Goal: Task Accomplishment & Management: Manage account settings

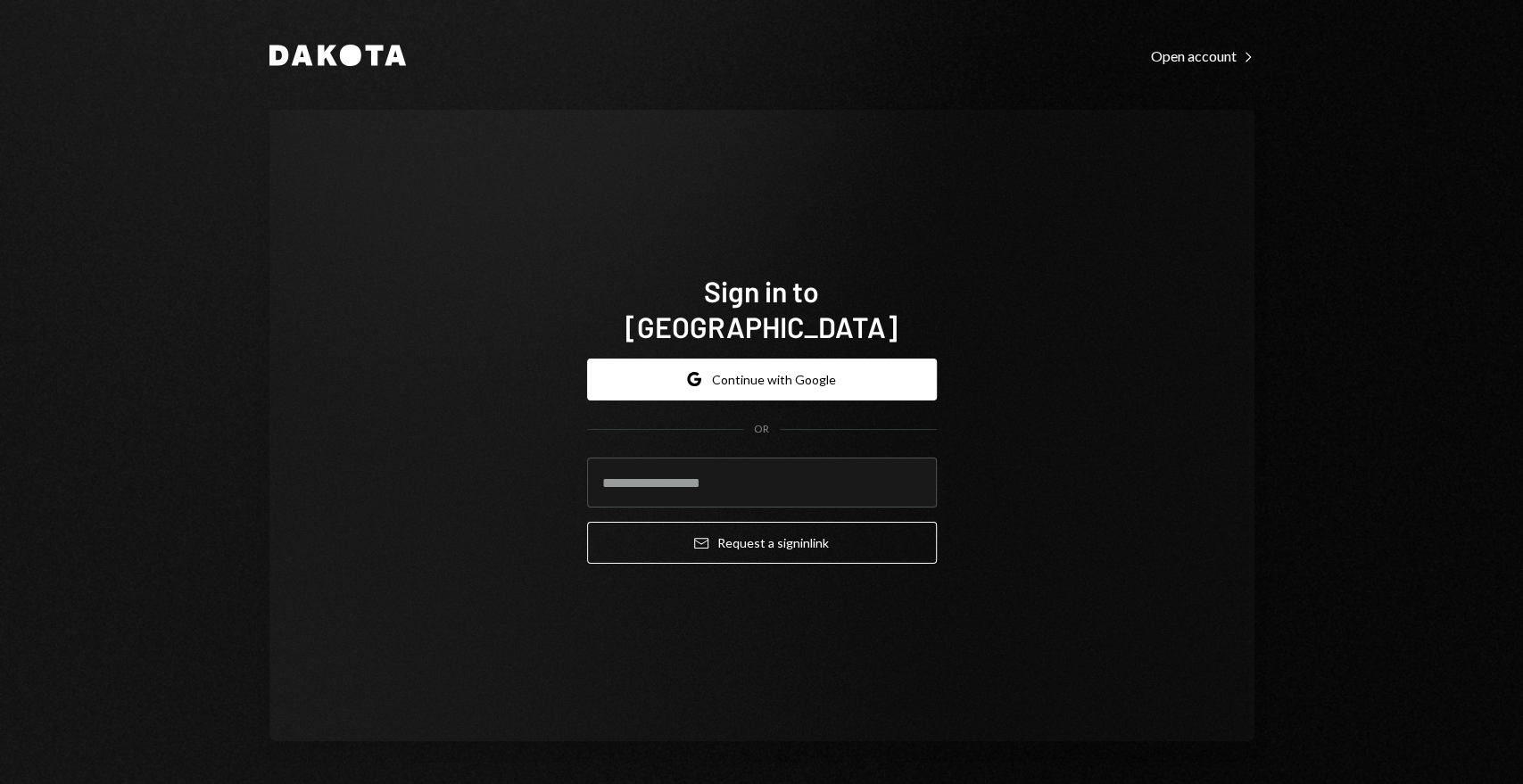
click at [749, 147] on div "Sign in to Dakota Google Continue with Google OR Email Request a sign in link" at bounding box center [762, 426] width 986 height 631
click at [767, 362] on button "Google Continue with Google" at bounding box center [762, 379] width 350 height 42
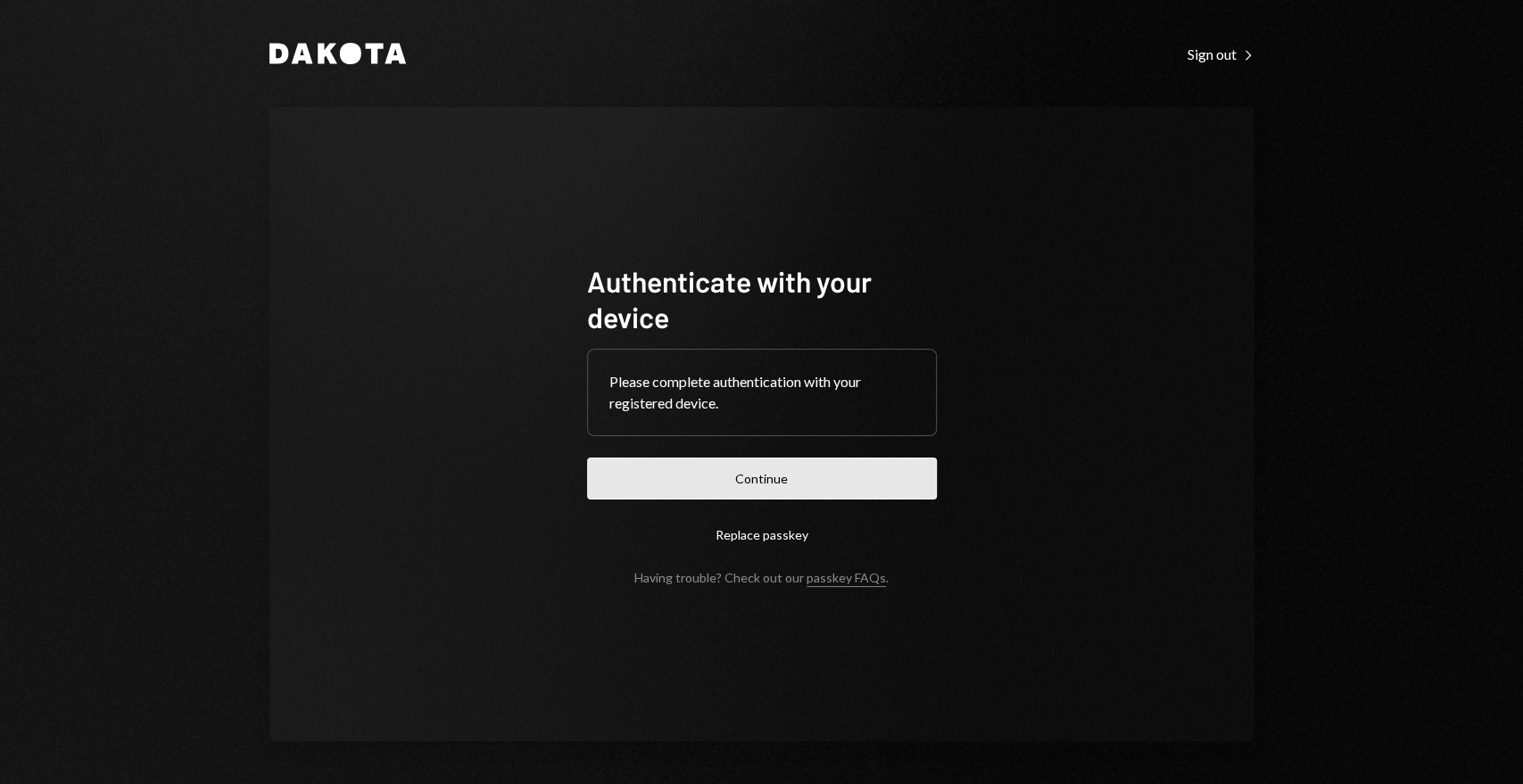
click at [769, 468] on button "Continue" at bounding box center [762, 478] width 350 height 42
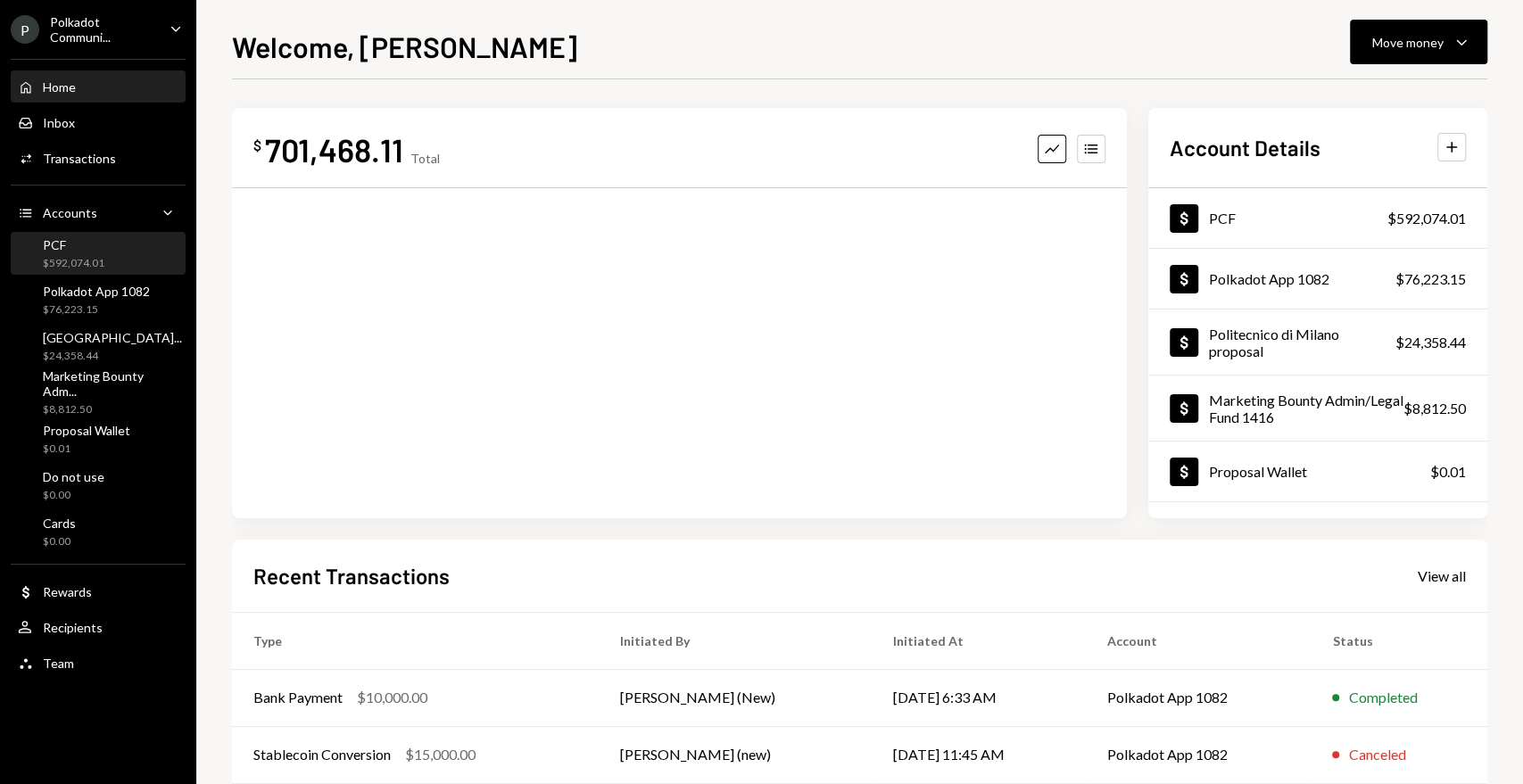
click at [88, 245] on div "PCF" at bounding box center [73, 245] width 61 height 16
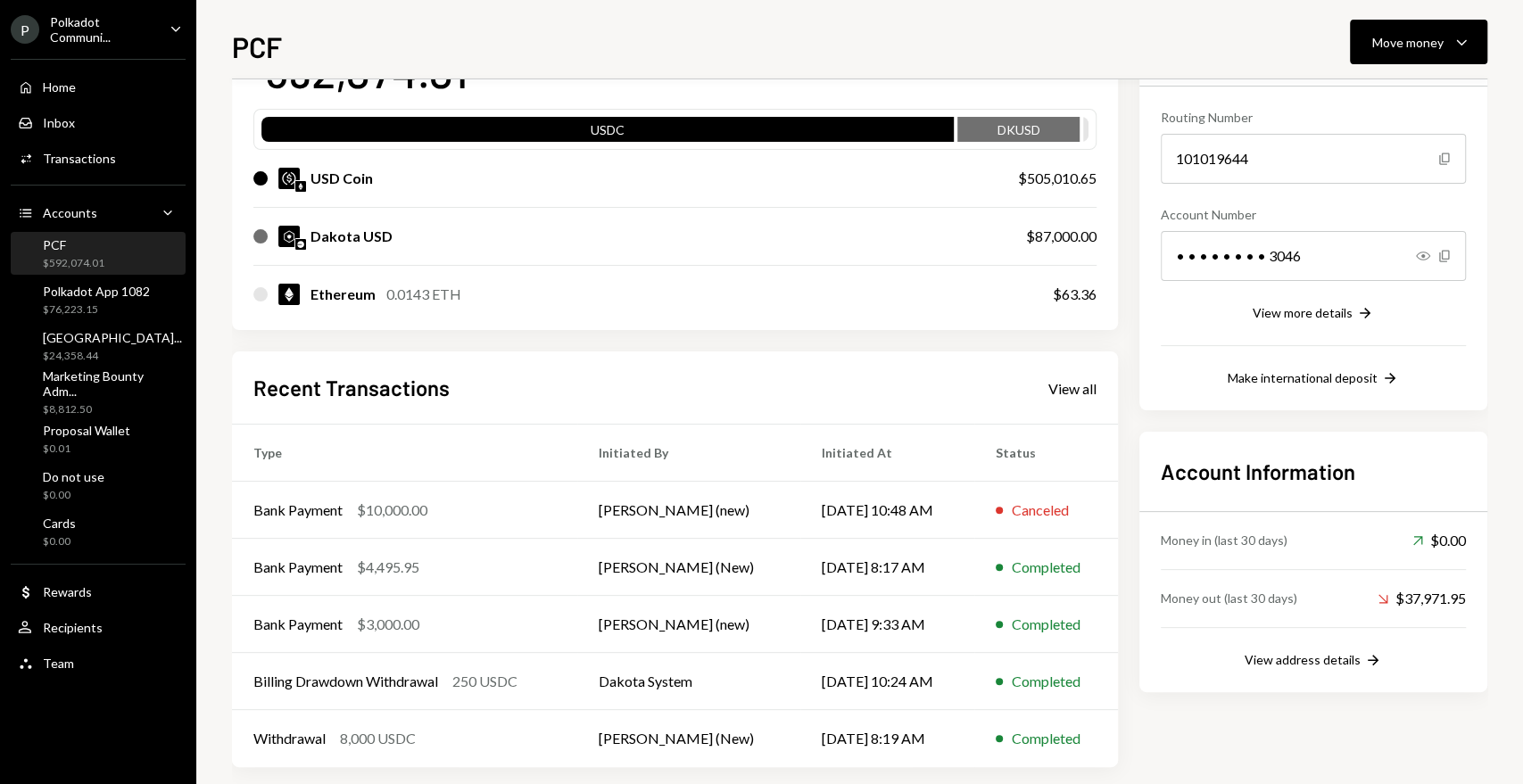
scroll to position [175, 0]
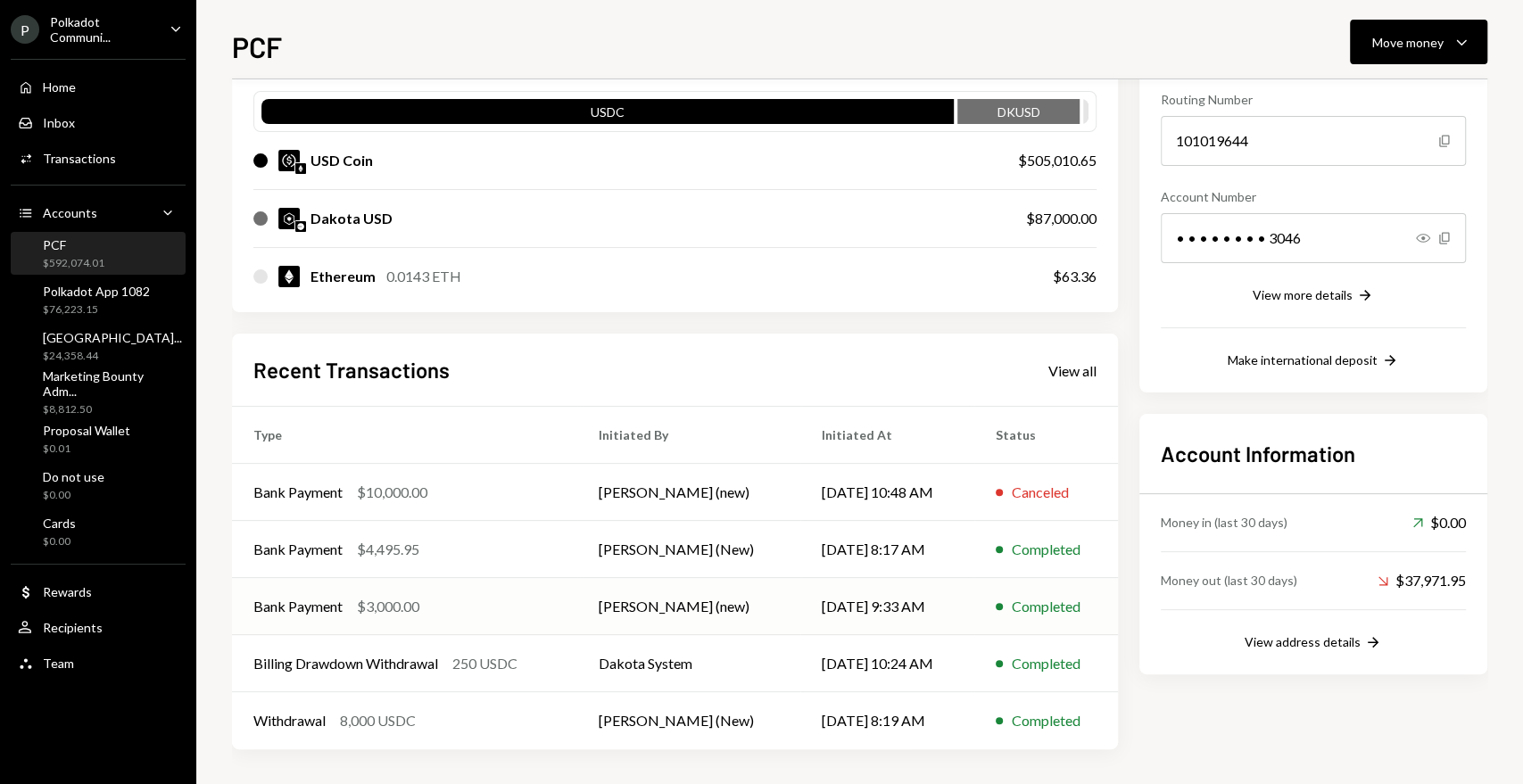
click at [285, 606] on div "Bank Payment" at bounding box center [298, 606] width 89 height 21
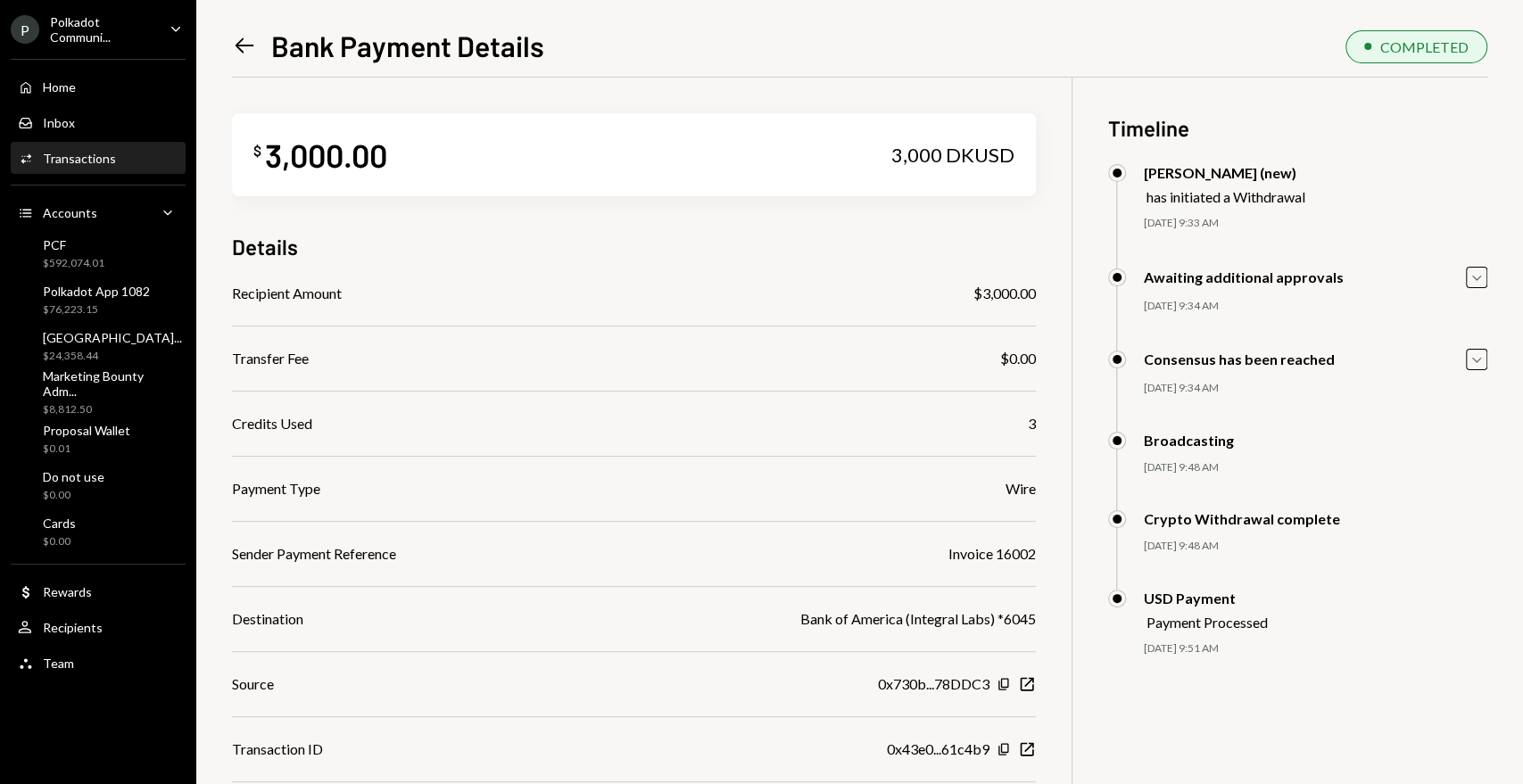
drag, startPoint x: 779, startPoint y: 41, endPoint x: 801, endPoint y: 3, distance: 43.9
click at [779, 41] on div "Left Arrow Bank Payment Details COMPLETED" at bounding box center [860, 44] width 1256 height 38
click at [87, 31] on div "Polkadot Communi..." at bounding box center [102, 29] width 105 height 30
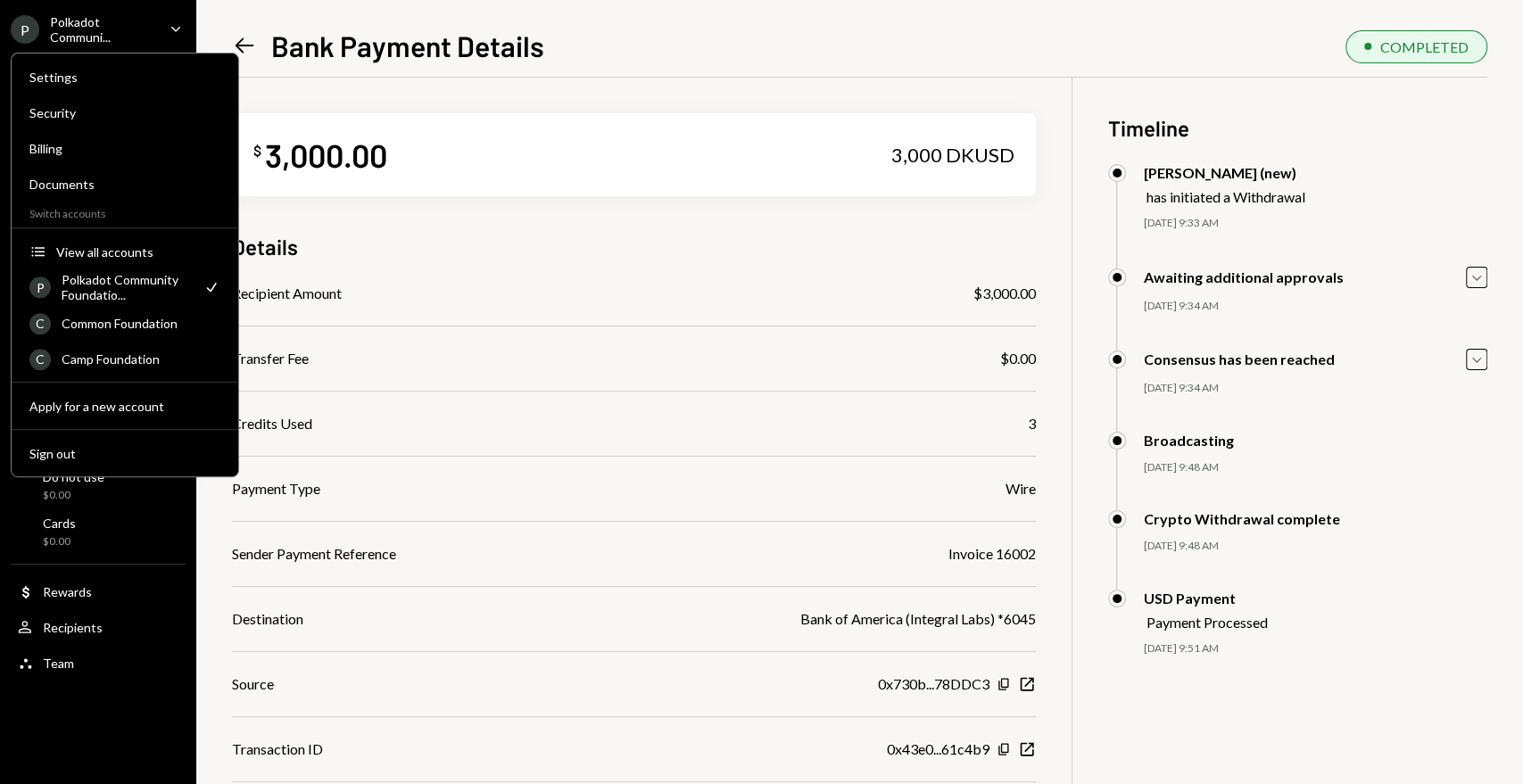
click at [114, 291] on div "Polkadot Community Foundatio..." at bounding box center [126, 287] width 130 height 30
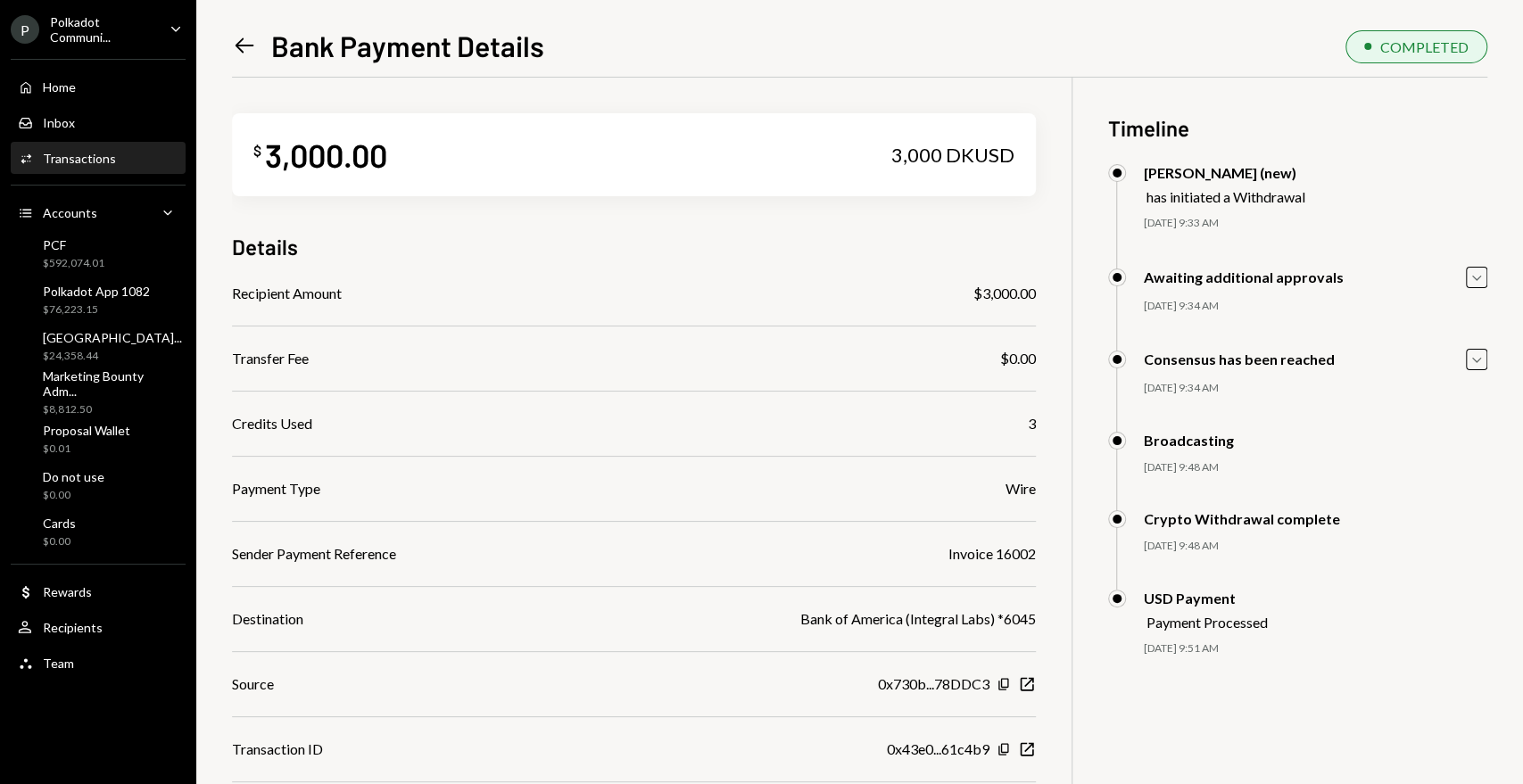
click at [465, 257] on div "Details" at bounding box center [634, 247] width 804 height 29
click at [74, 253] on div "PCF $592,074.01" at bounding box center [73, 254] width 61 height 34
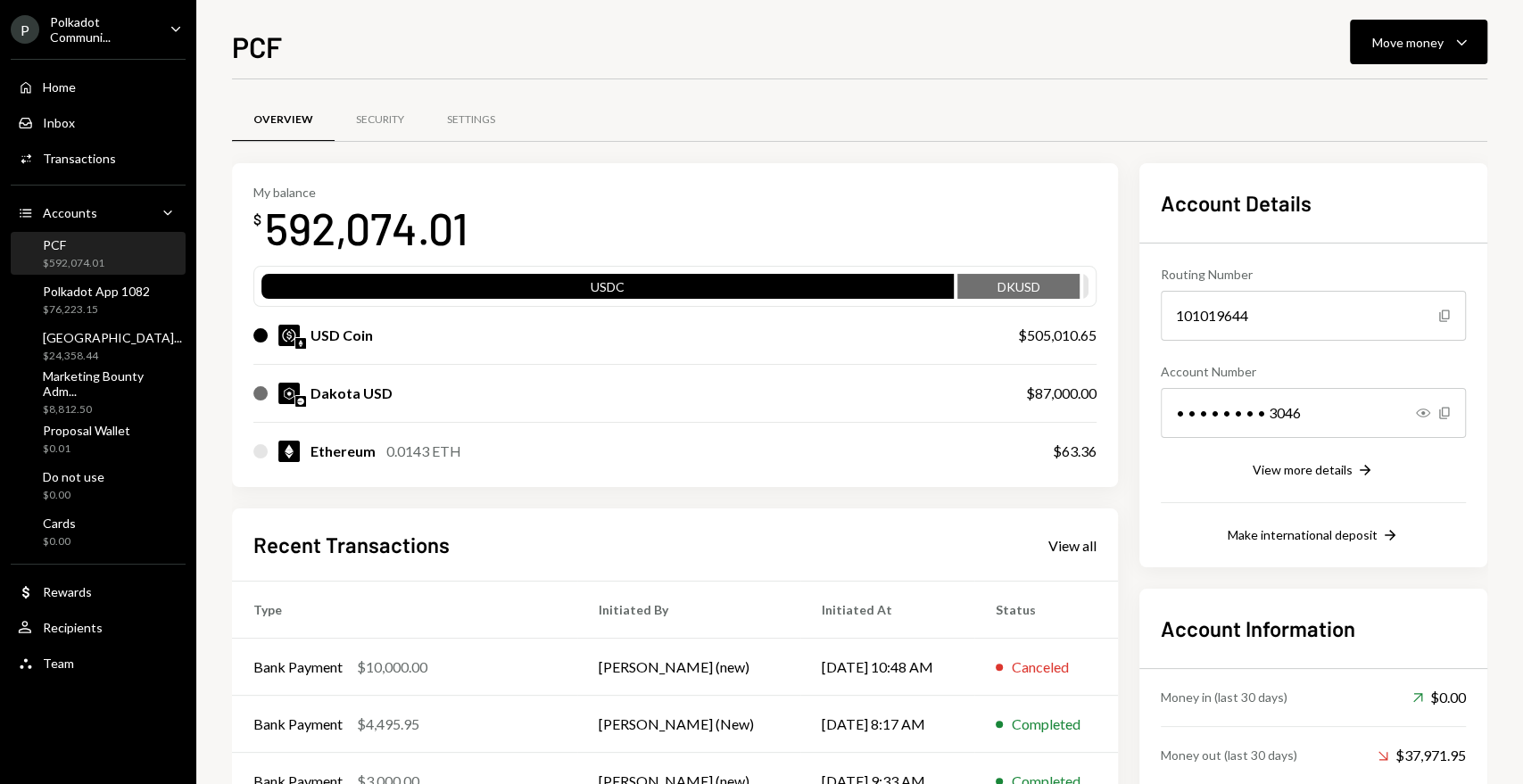
click at [780, 50] on div "PCF Move money Caret Down" at bounding box center [860, 45] width 1256 height 39
click at [1269, 109] on div "Overview Security Settings" at bounding box center [860, 119] width 1256 height 46
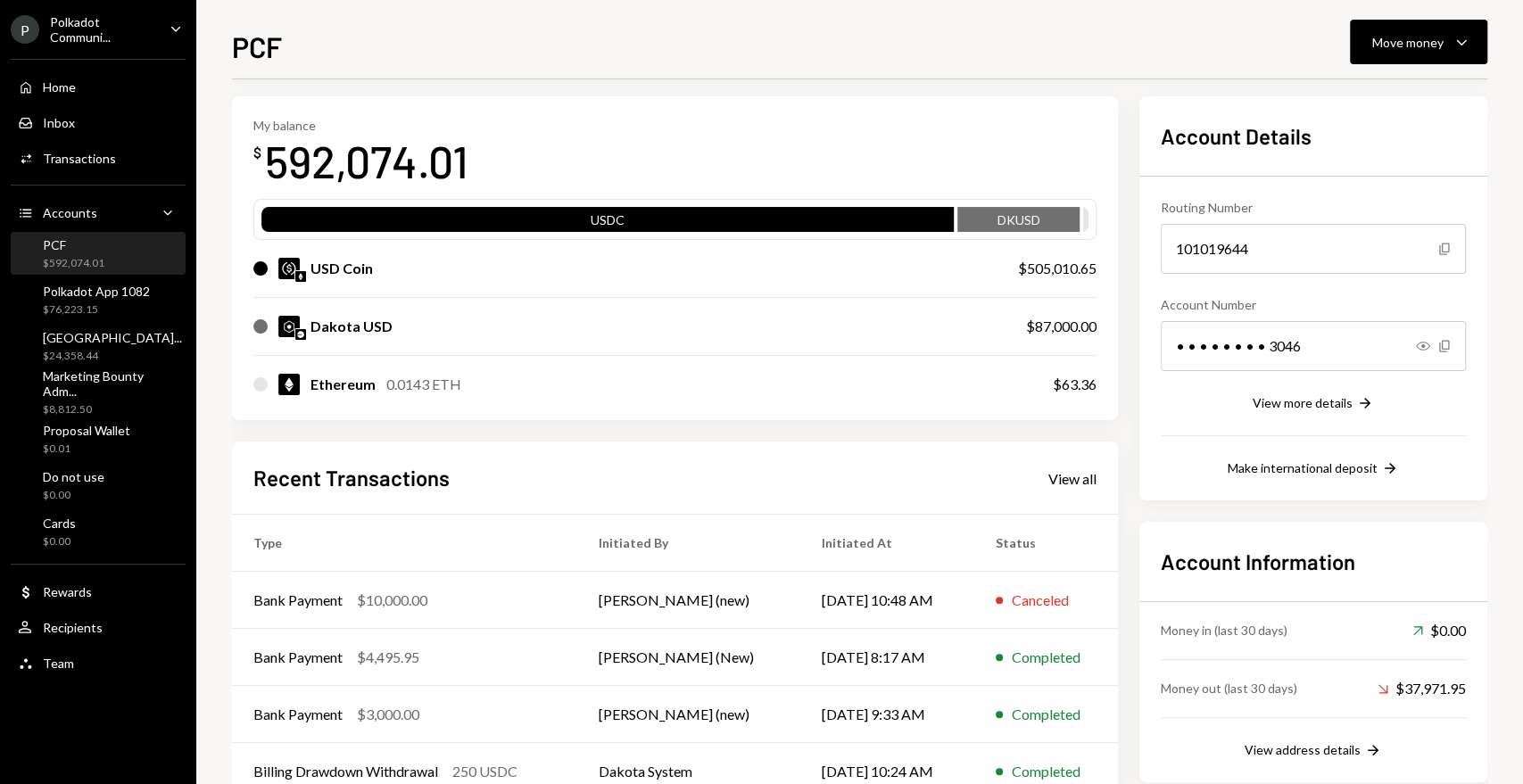
scroll to position [99, 0]
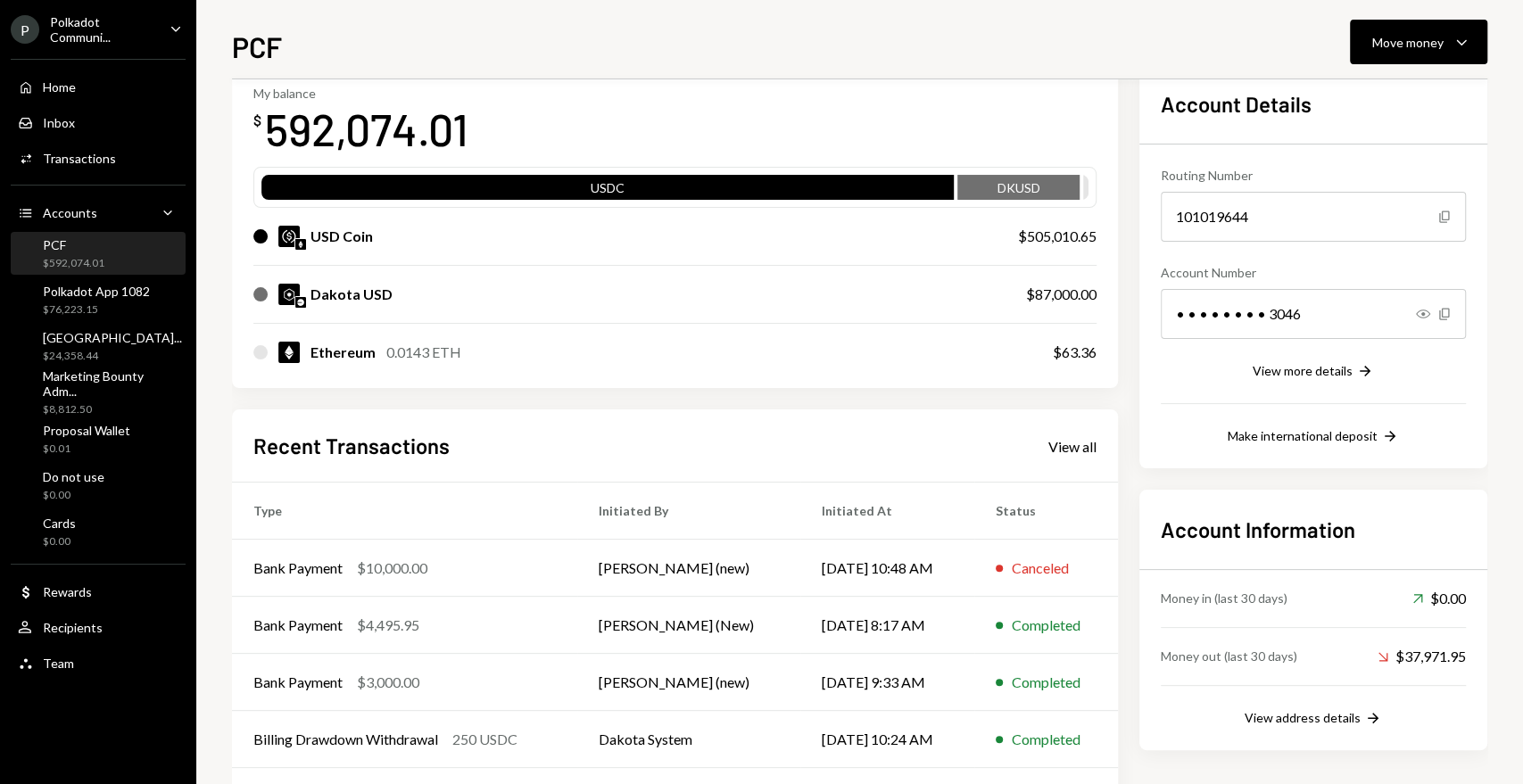
drag, startPoint x: 802, startPoint y: 84, endPoint x: 791, endPoint y: 82, distance: 11.2
click at [803, 83] on div "My balance $ 592,074.01 USDC DKUSD USD Coin $505,010.65 Dakota USD $87,000.00 E…" at bounding box center [675, 226] width 886 height 324
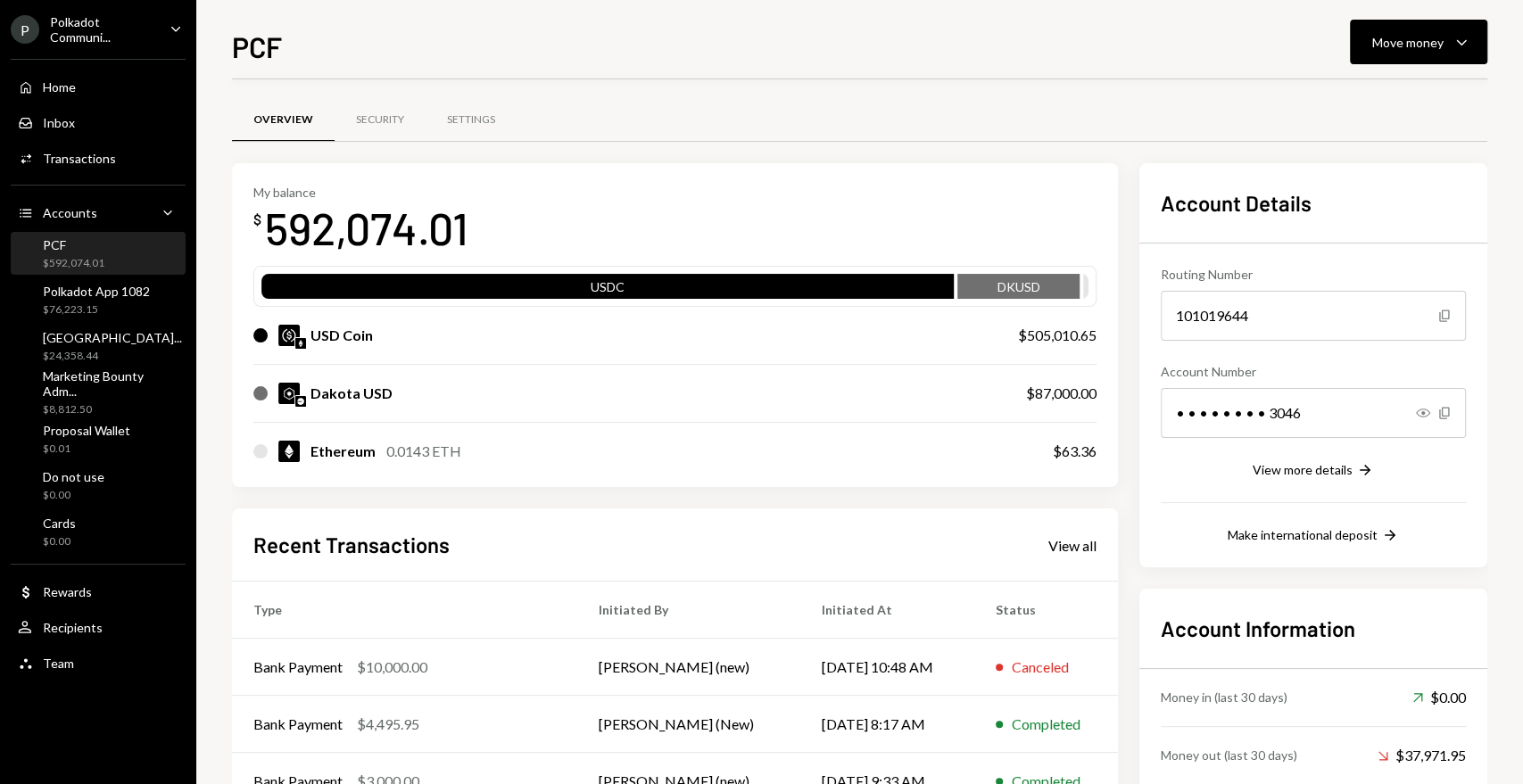
scroll to position [0, 0]
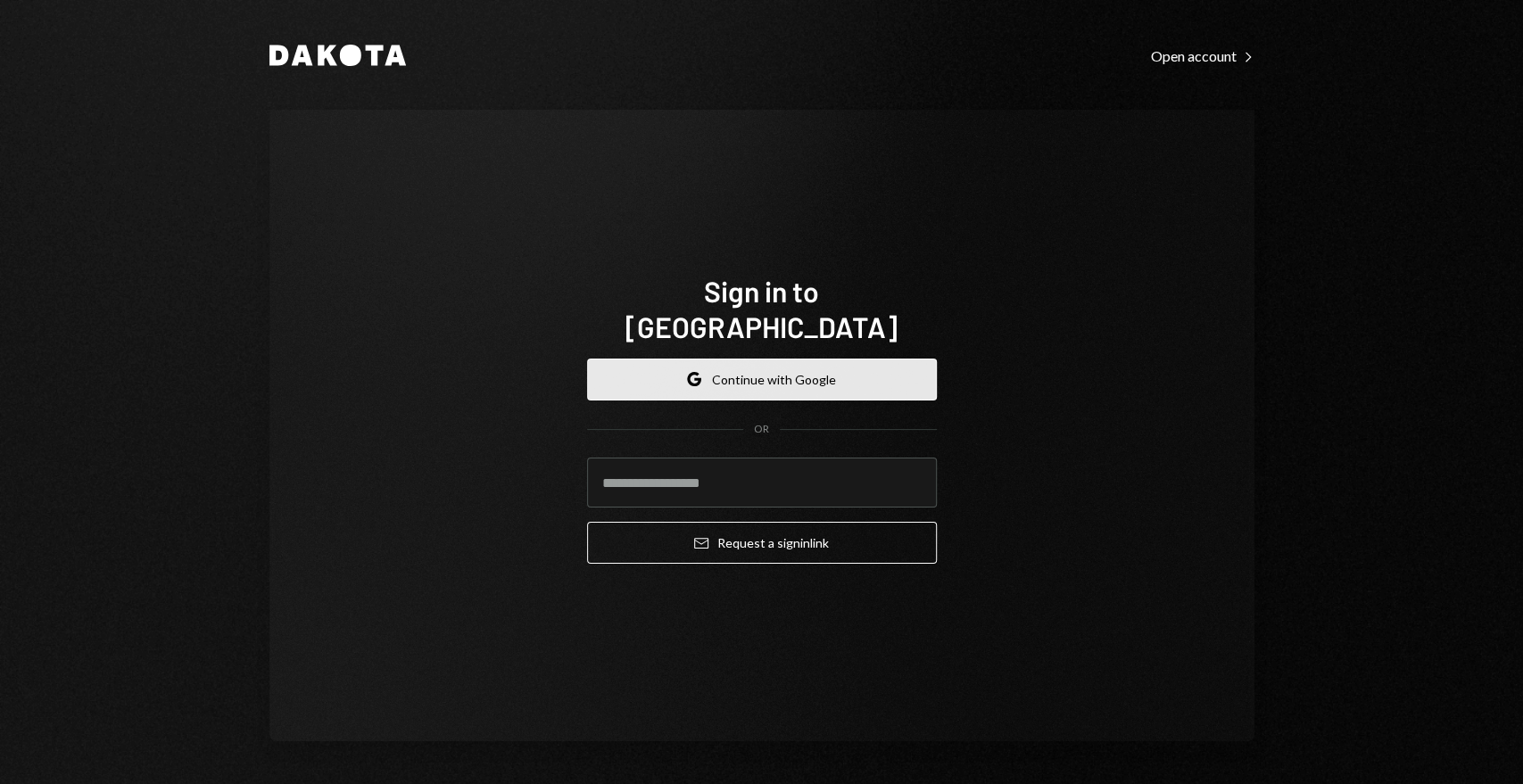
click at [828, 358] on button "Google Continue with Google" at bounding box center [762, 379] width 350 height 42
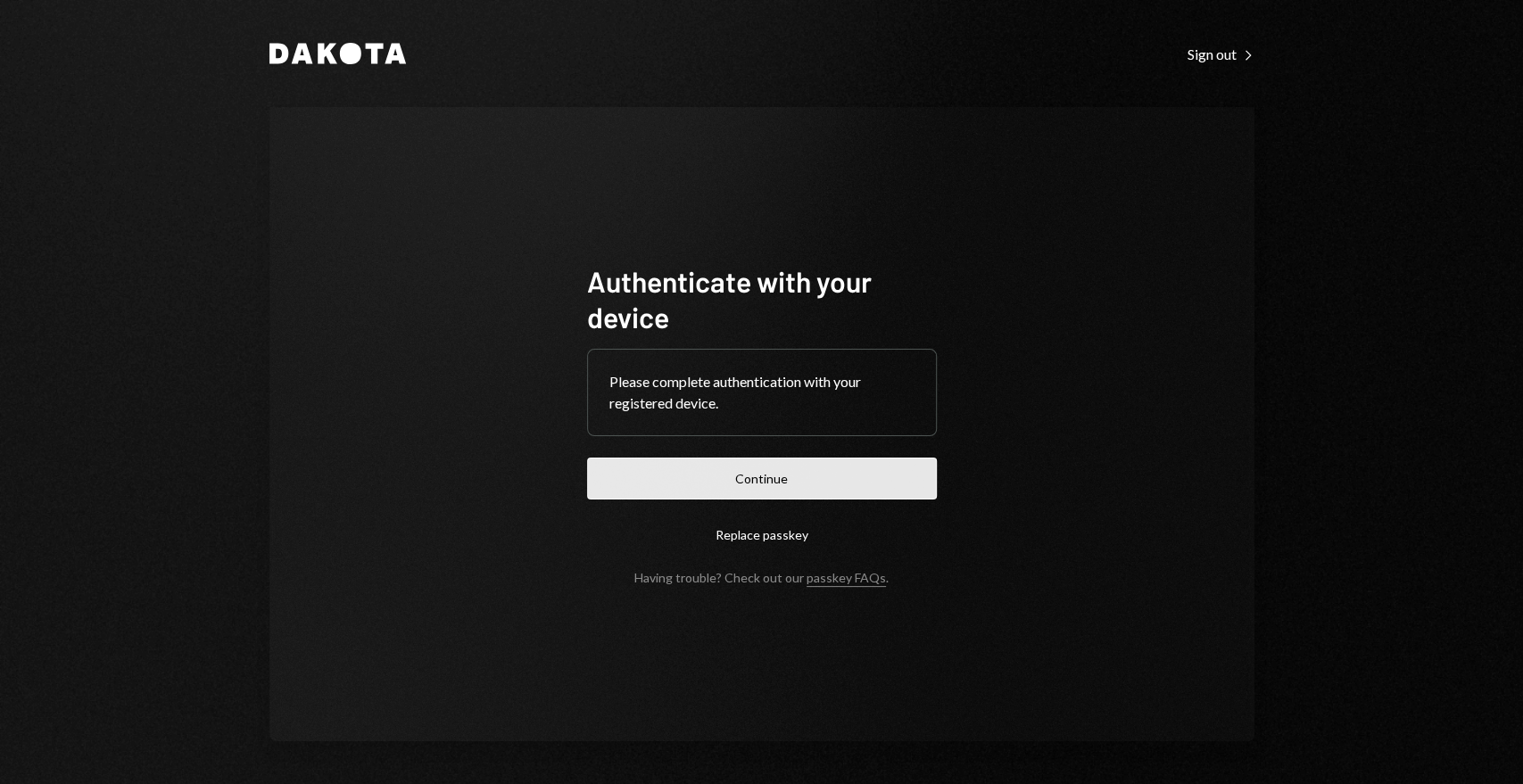
click at [849, 469] on button "Continue" at bounding box center [762, 478] width 350 height 42
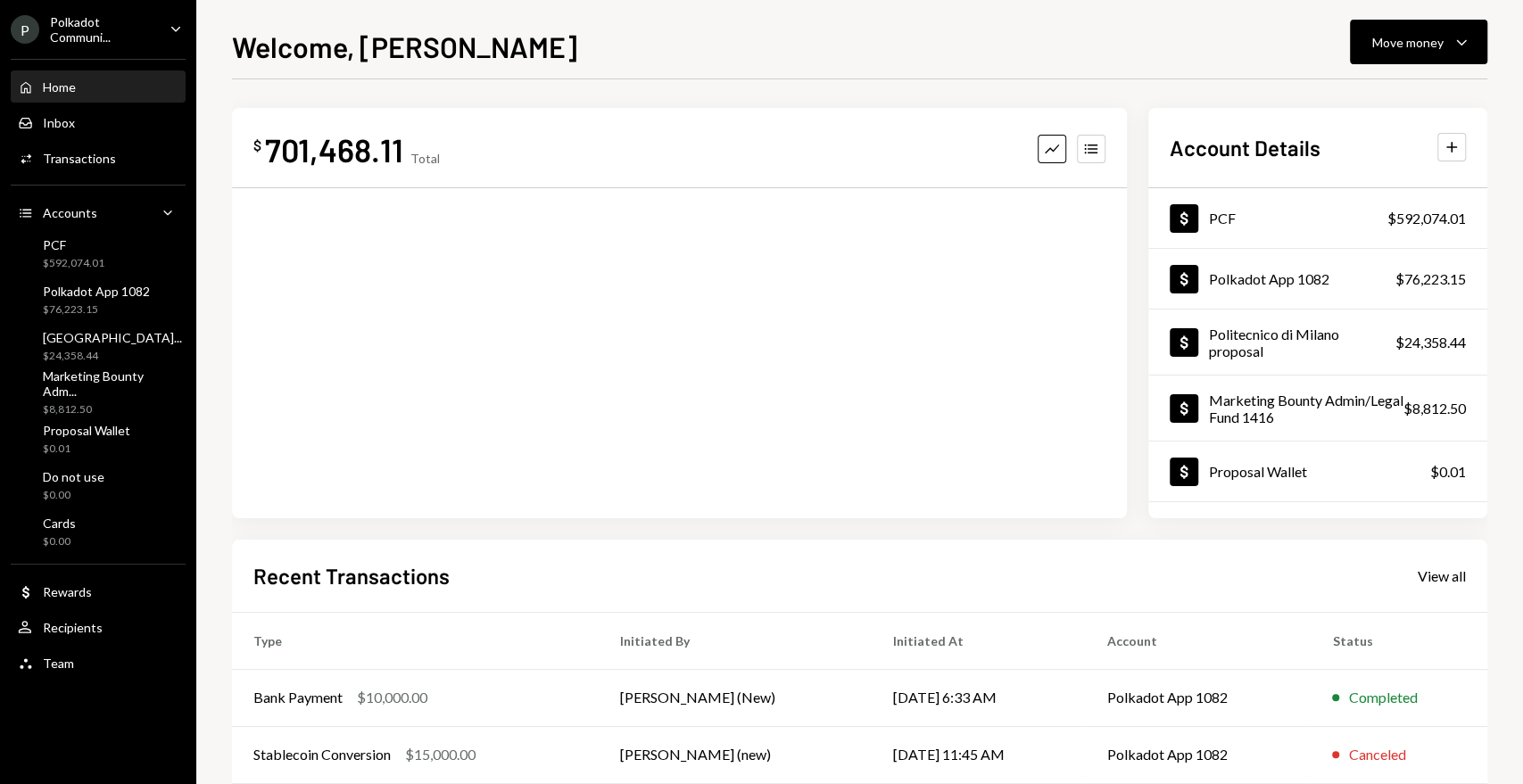
click at [113, 33] on div "Polkadot Communi..." at bounding box center [102, 29] width 105 height 30
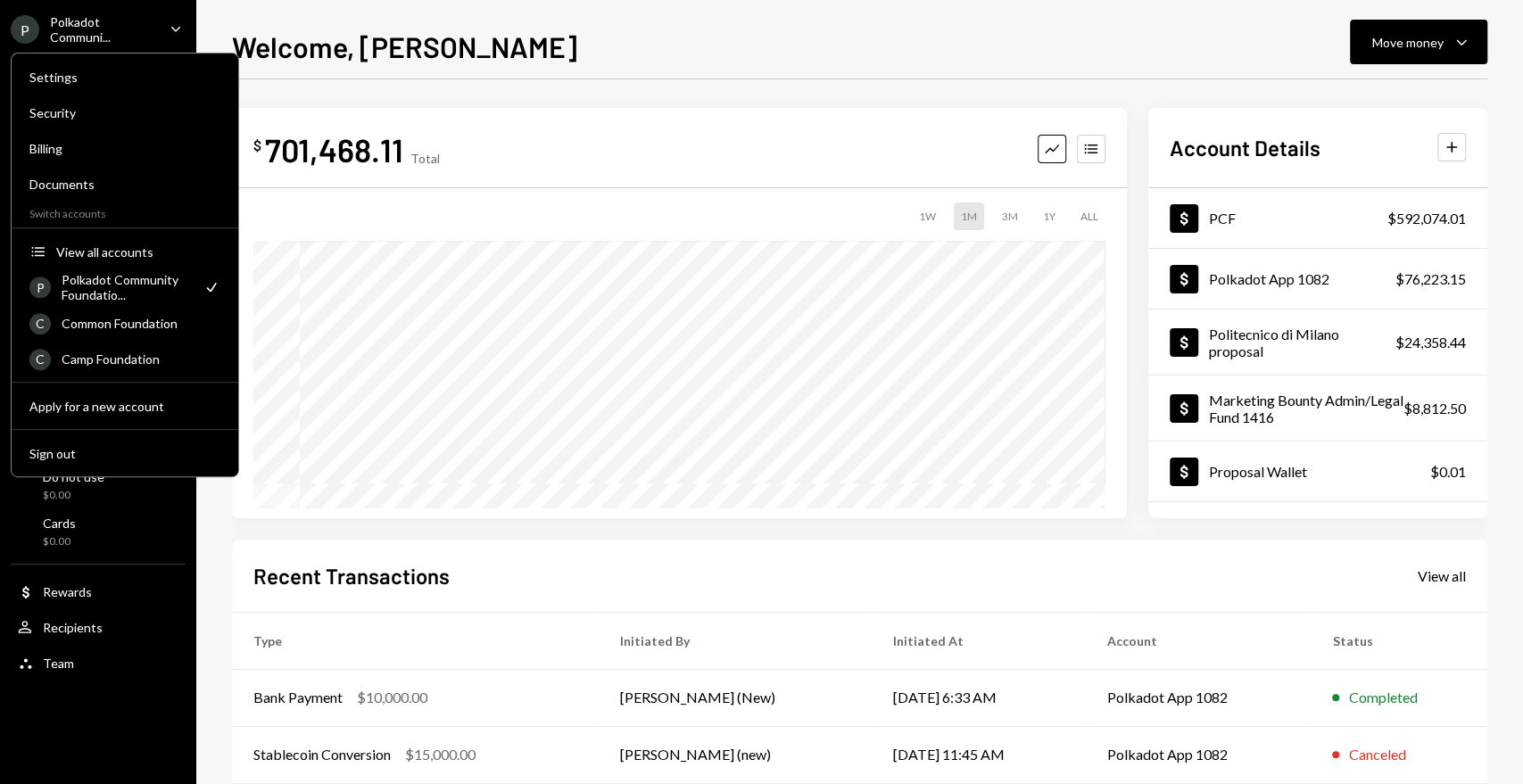
click at [550, 40] on div "Welcome, [PERSON_NAME] Move money Caret Down" at bounding box center [860, 45] width 1256 height 39
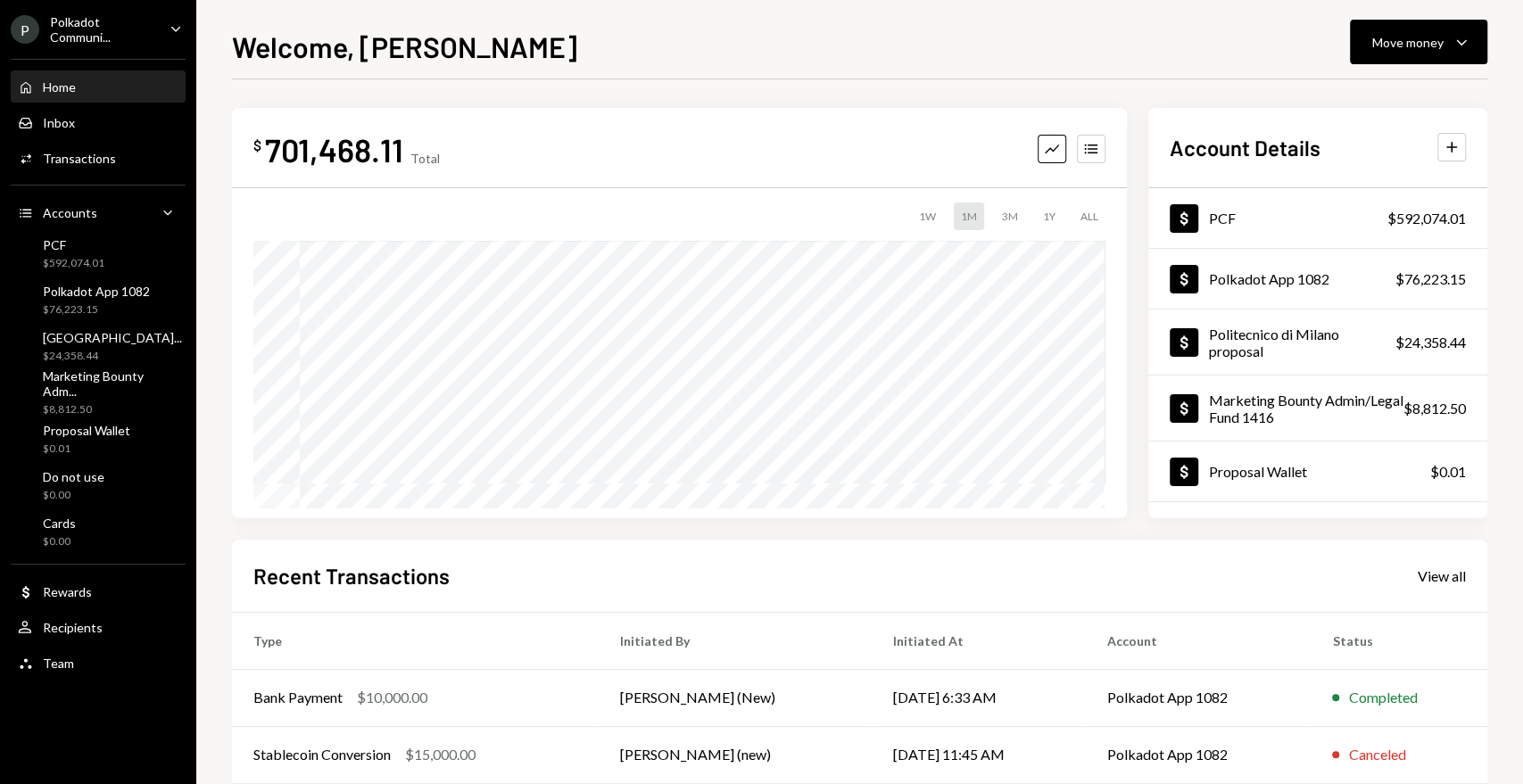
click at [106, 27] on div "Polkadot Communi..." at bounding box center [102, 29] width 105 height 30
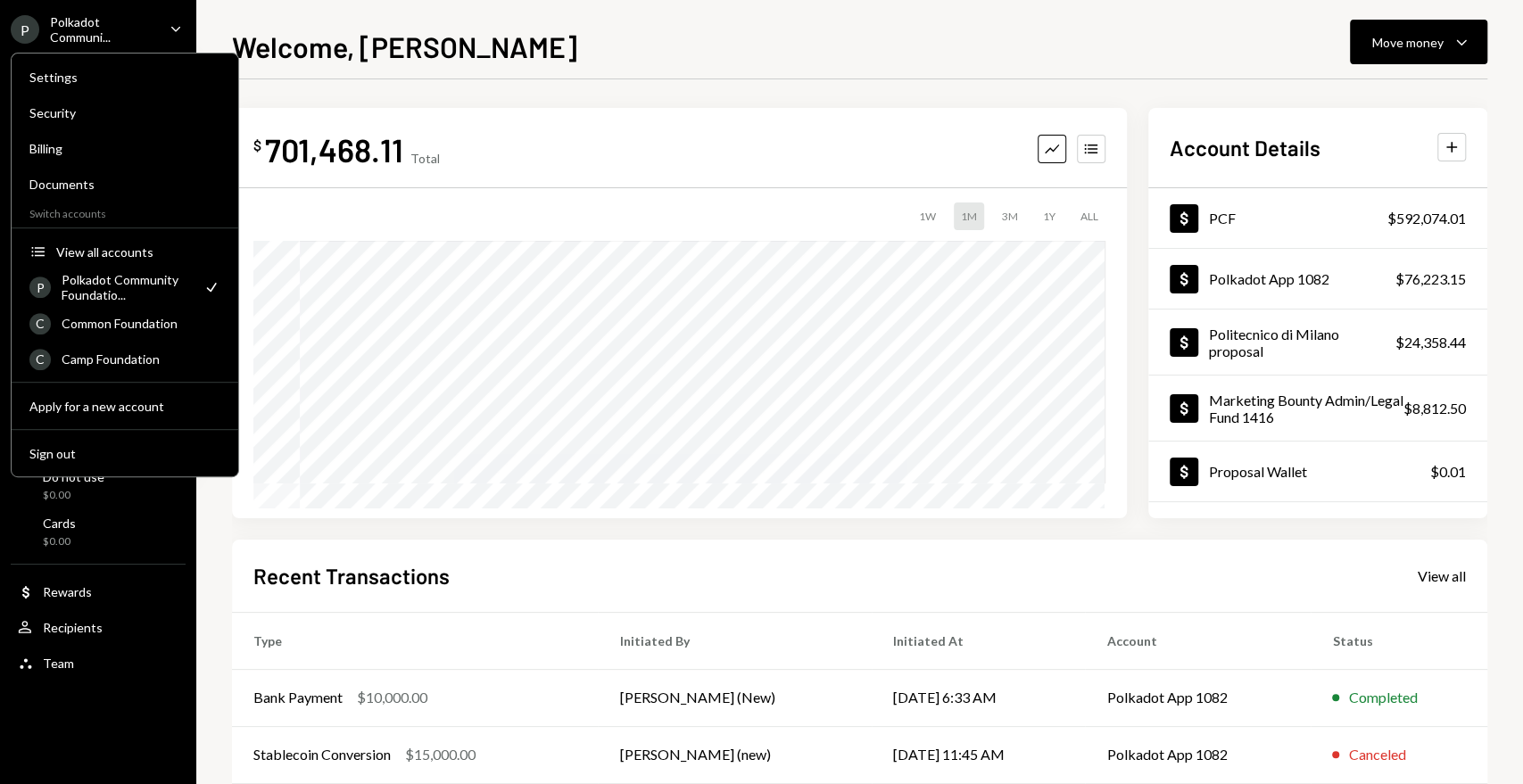
click at [684, 41] on div "Welcome, [PERSON_NAME] Move money Caret Down" at bounding box center [860, 45] width 1256 height 39
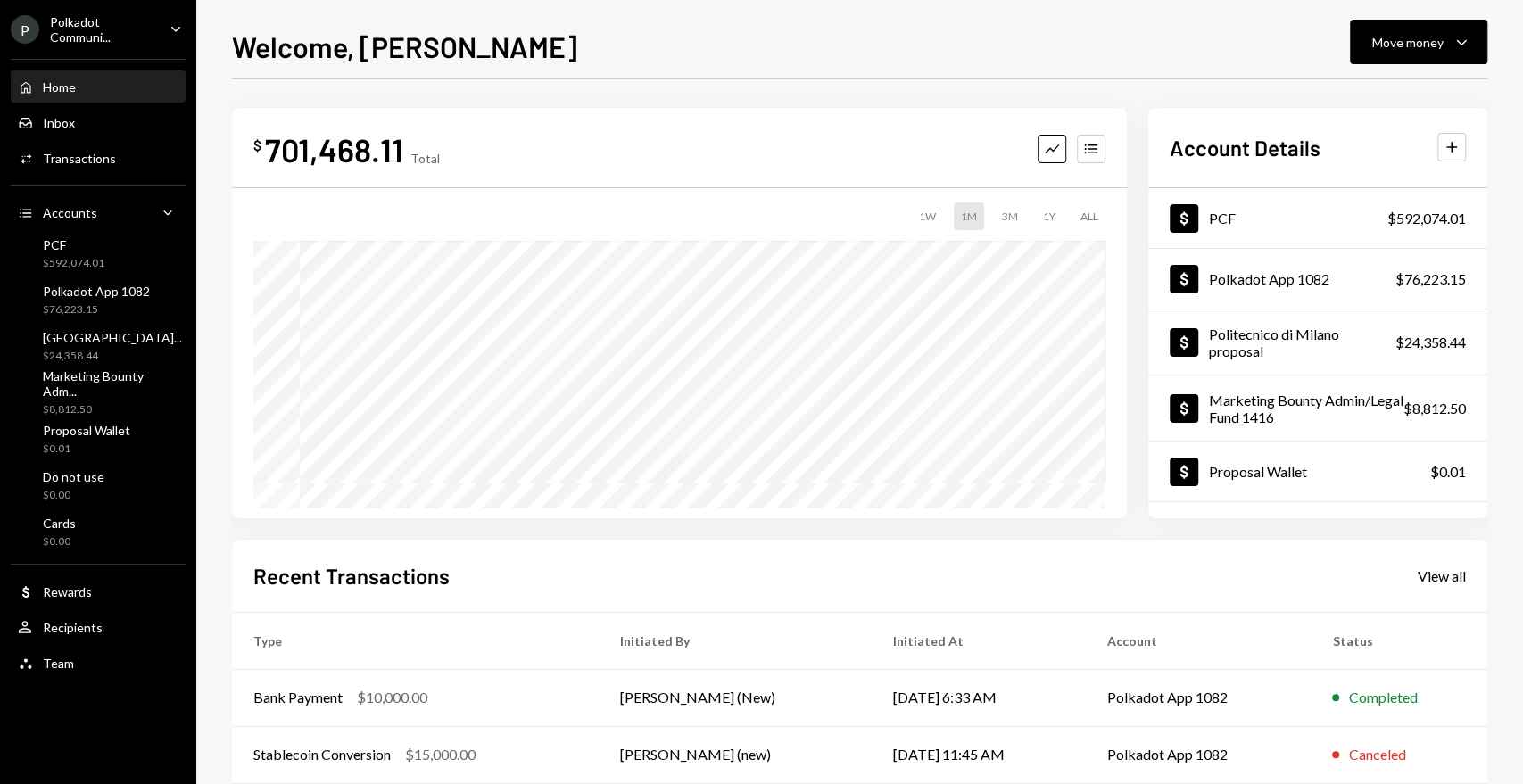
click at [115, 34] on div "Polkadot Communi..." at bounding box center [102, 29] width 105 height 30
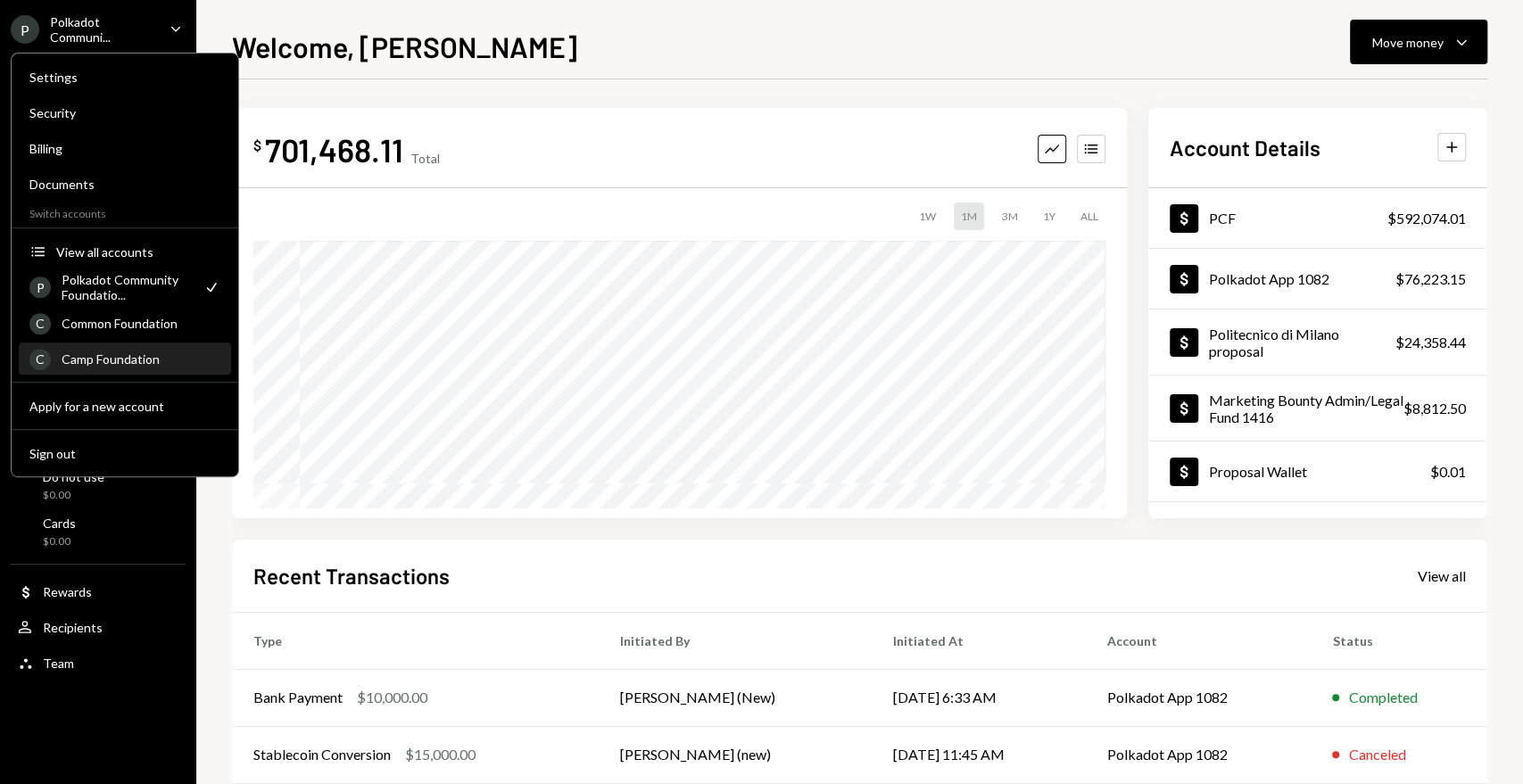
click at [136, 362] on div "Camp Foundation" at bounding box center [140, 359] width 158 height 16
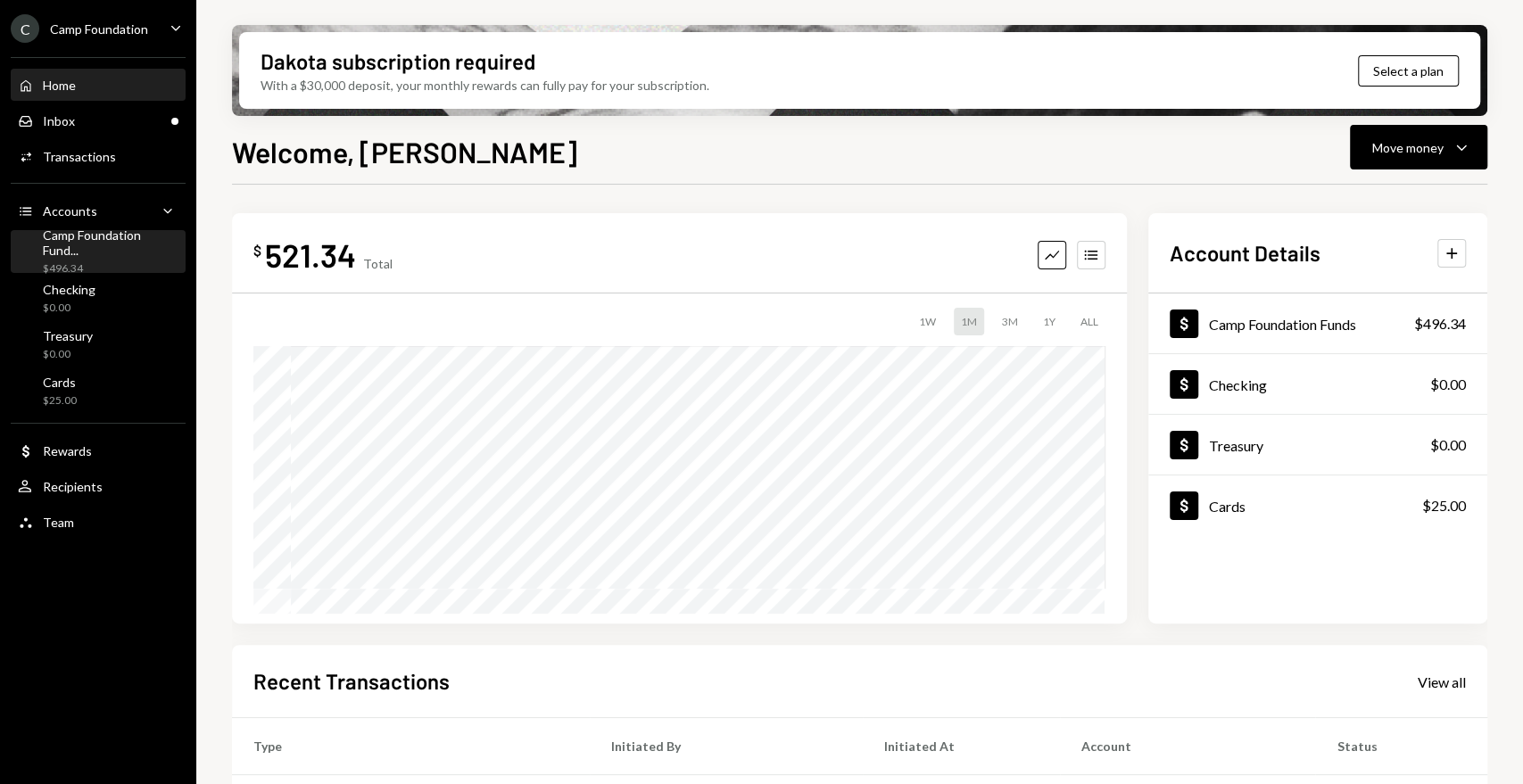
click at [94, 248] on div "Camp Foundation Fund..." at bounding box center [111, 242] width 136 height 30
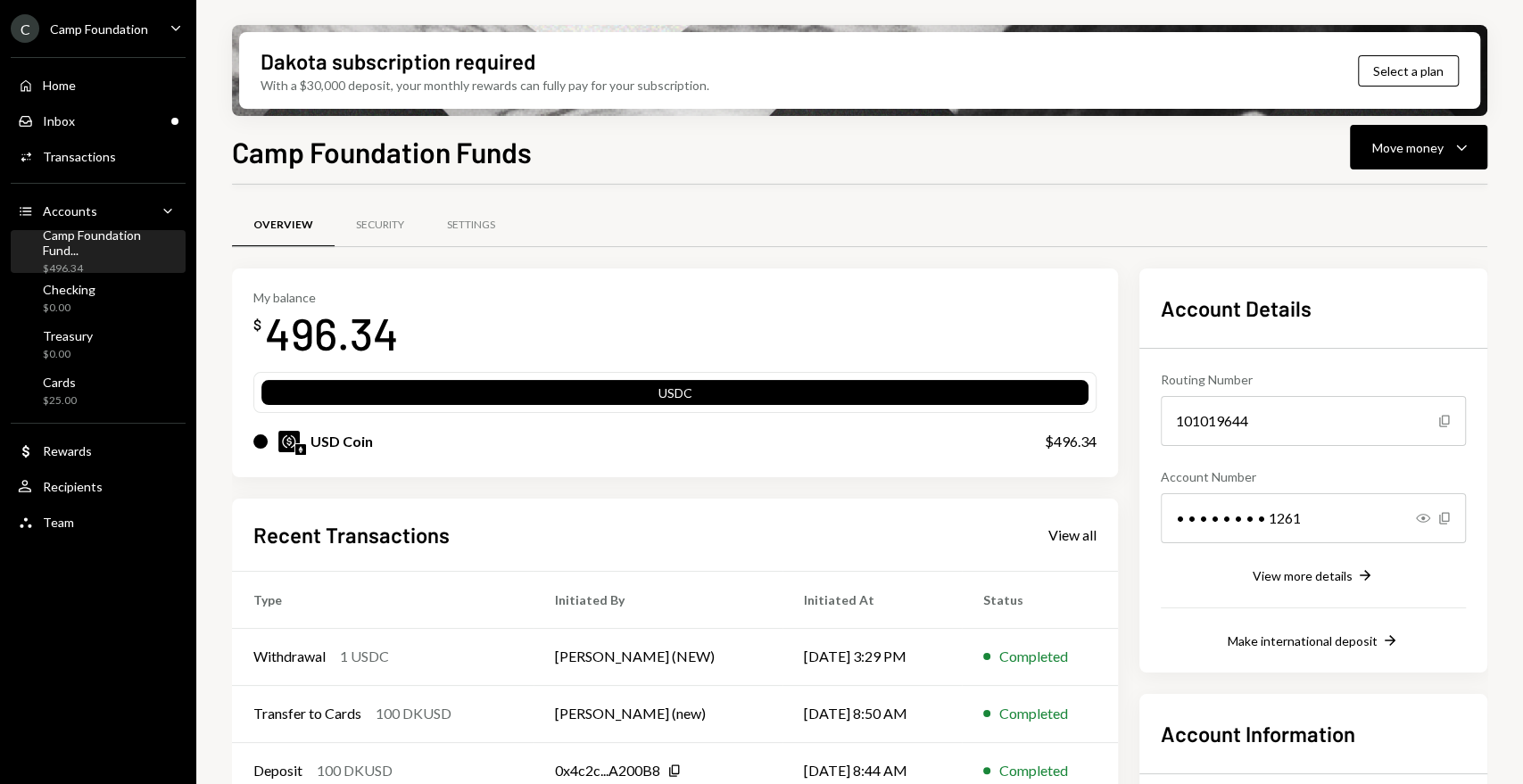
scroll to position [185, 0]
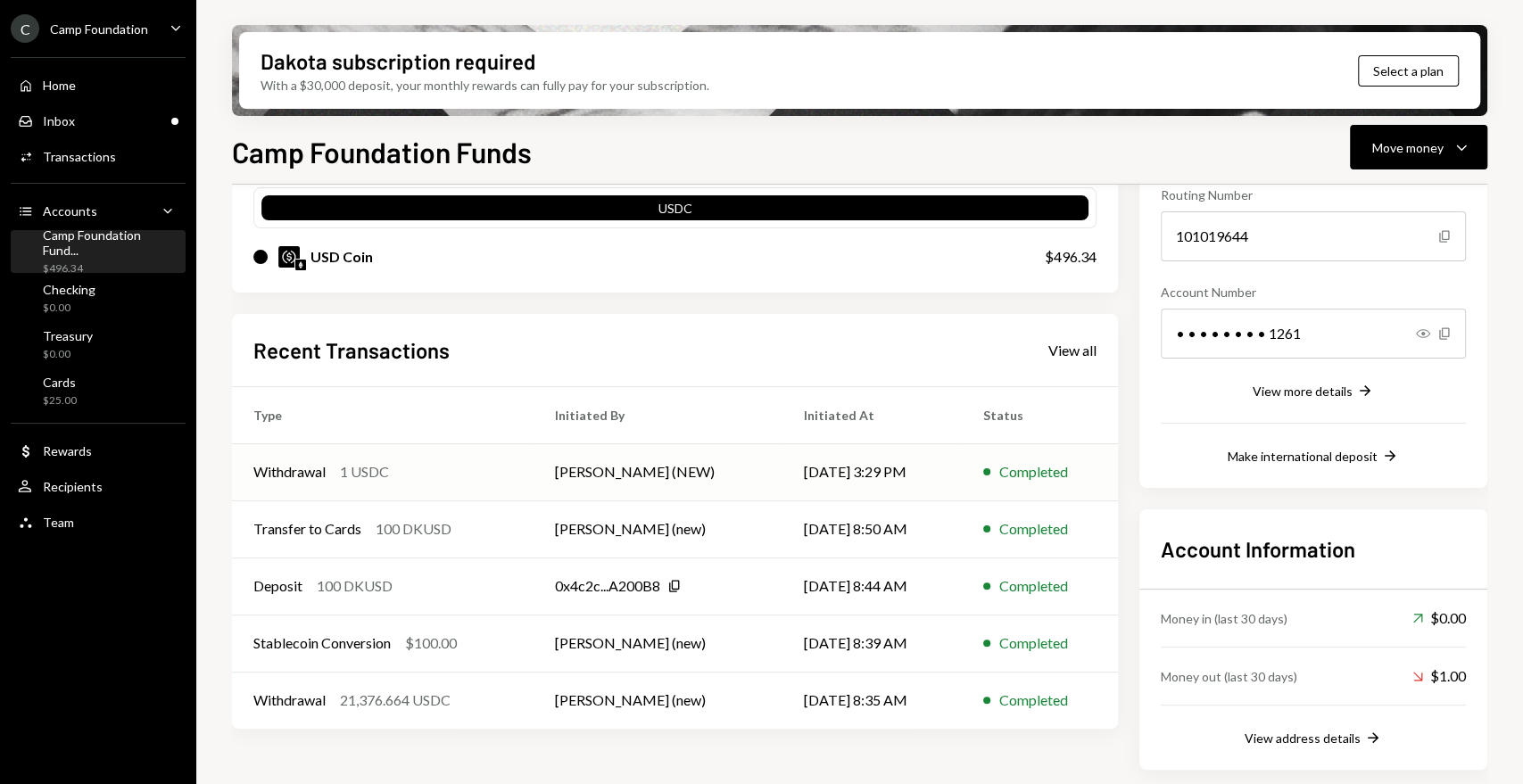
click at [325, 464] on div "Withdrawal" at bounding box center [290, 472] width 72 height 21
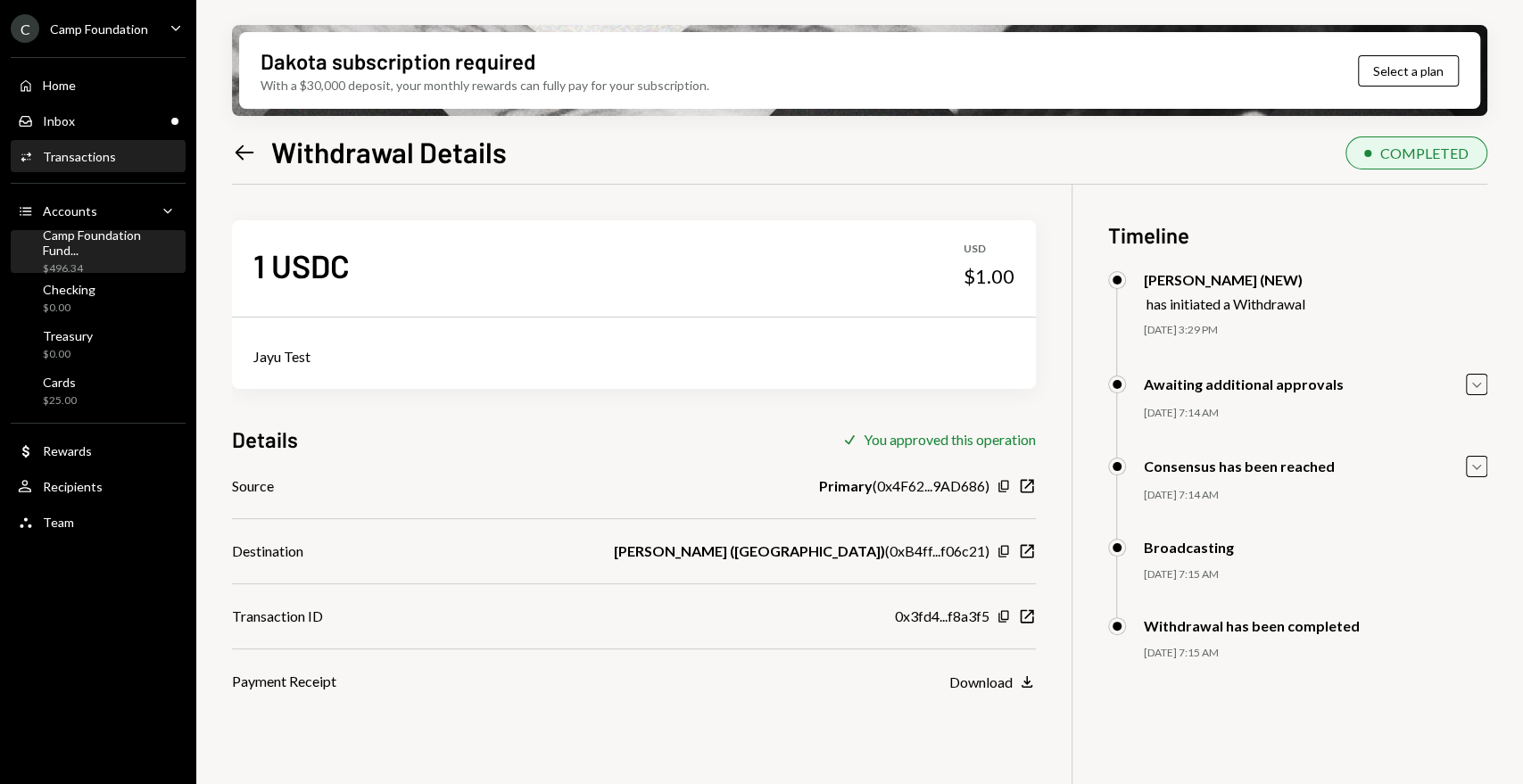
click at [82, 238] on div "Camp Foundation Fund..." at bounding box center [111, 242] width 136 height 30
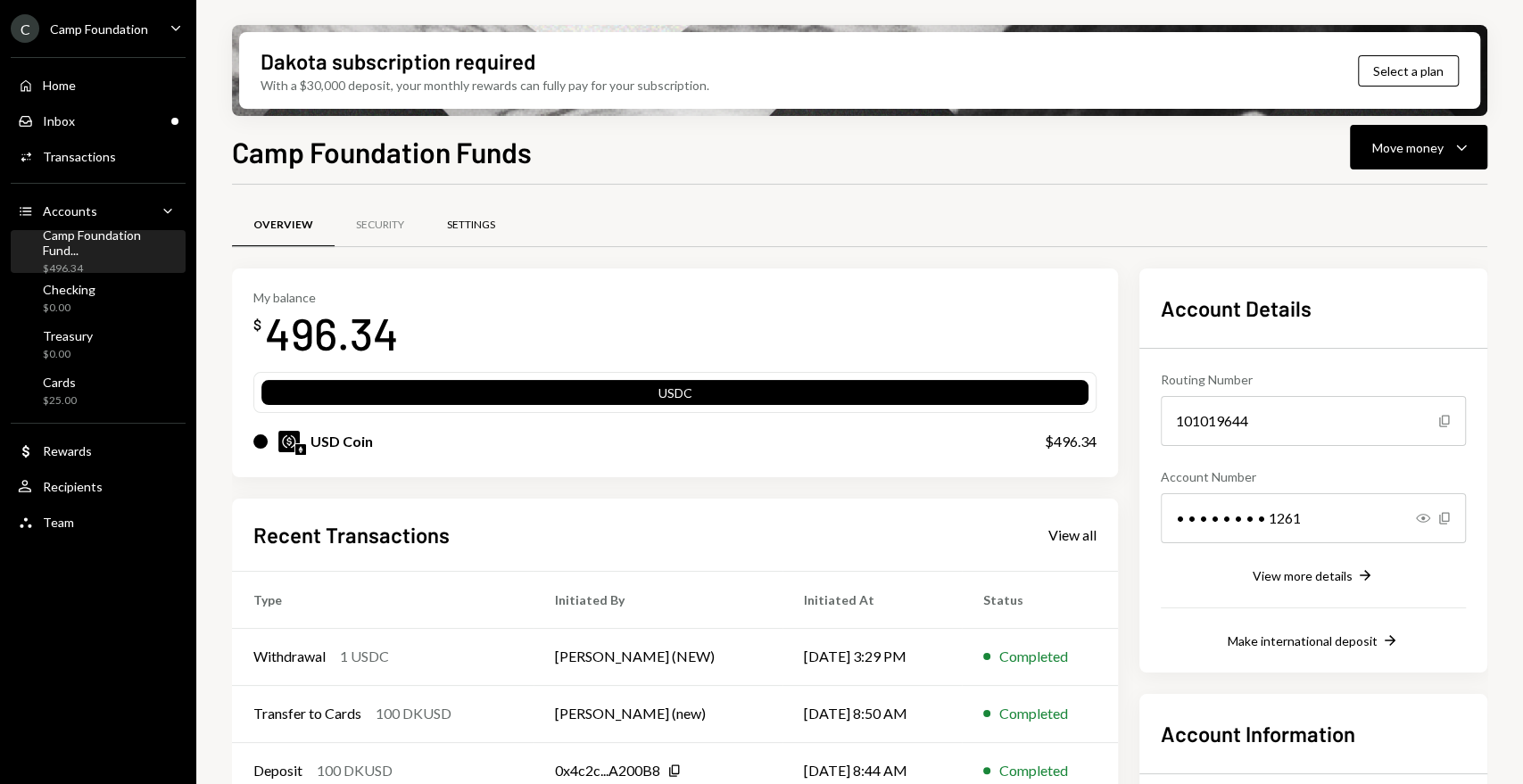
click at [474, 219] on div "Settings" at bounding box center [471, 225] width 49 height 16
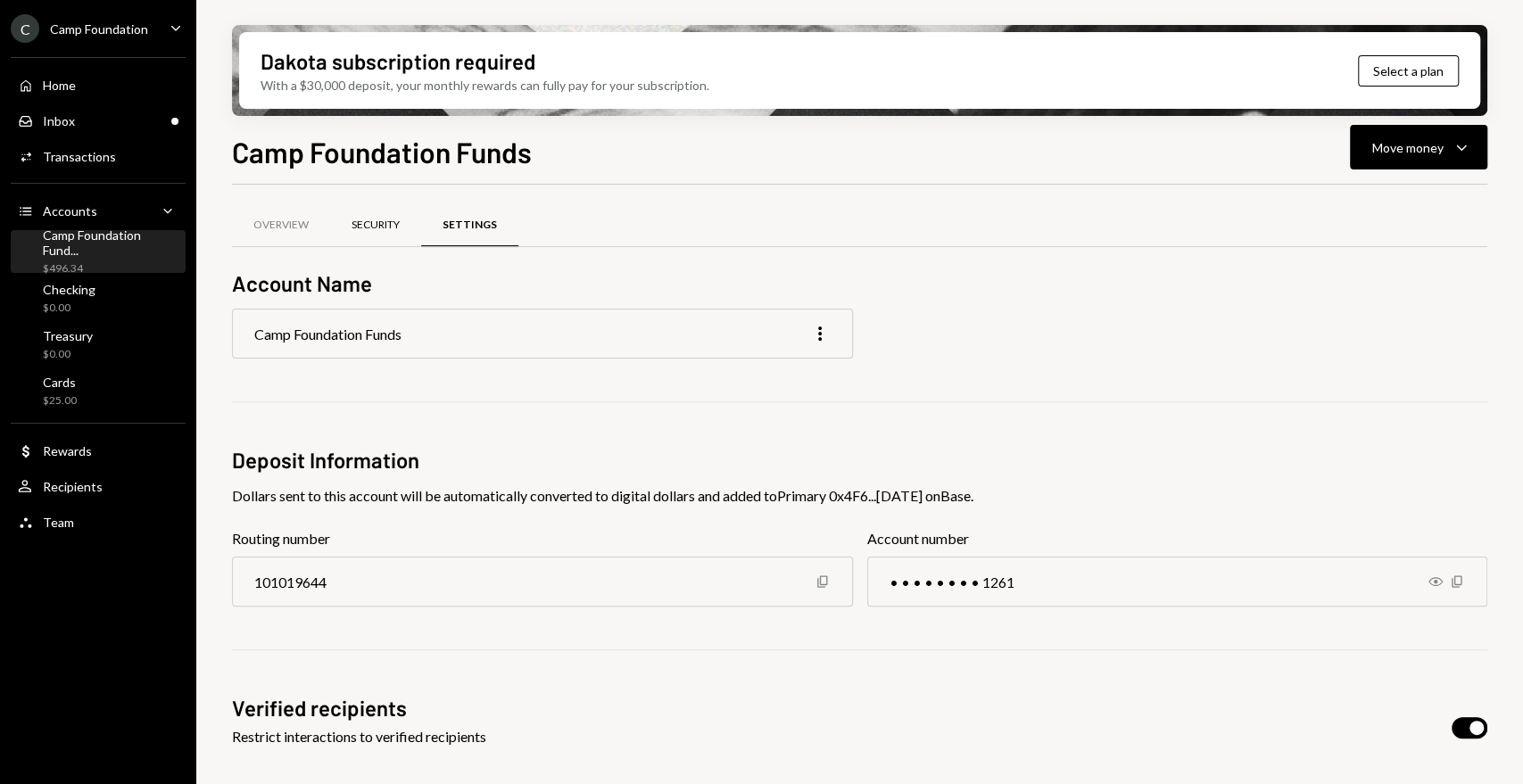
click at [375, 212] on div "Security" at bounding box center [376, 225] width 91 height 43
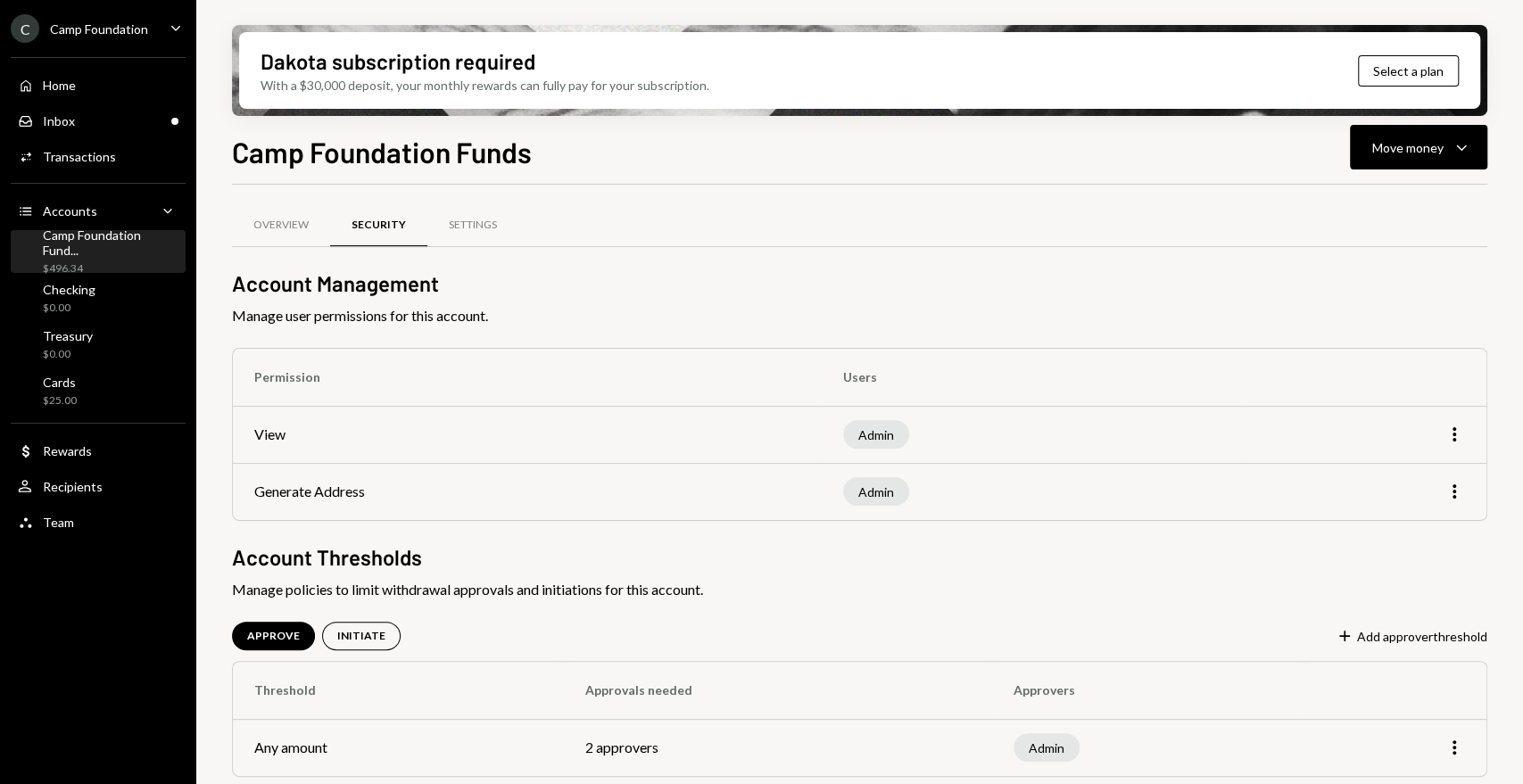
click at [109, 233] on div "Camp Foundation Fund... $496.34" at bounding box center [97, 253] width 160 height 41
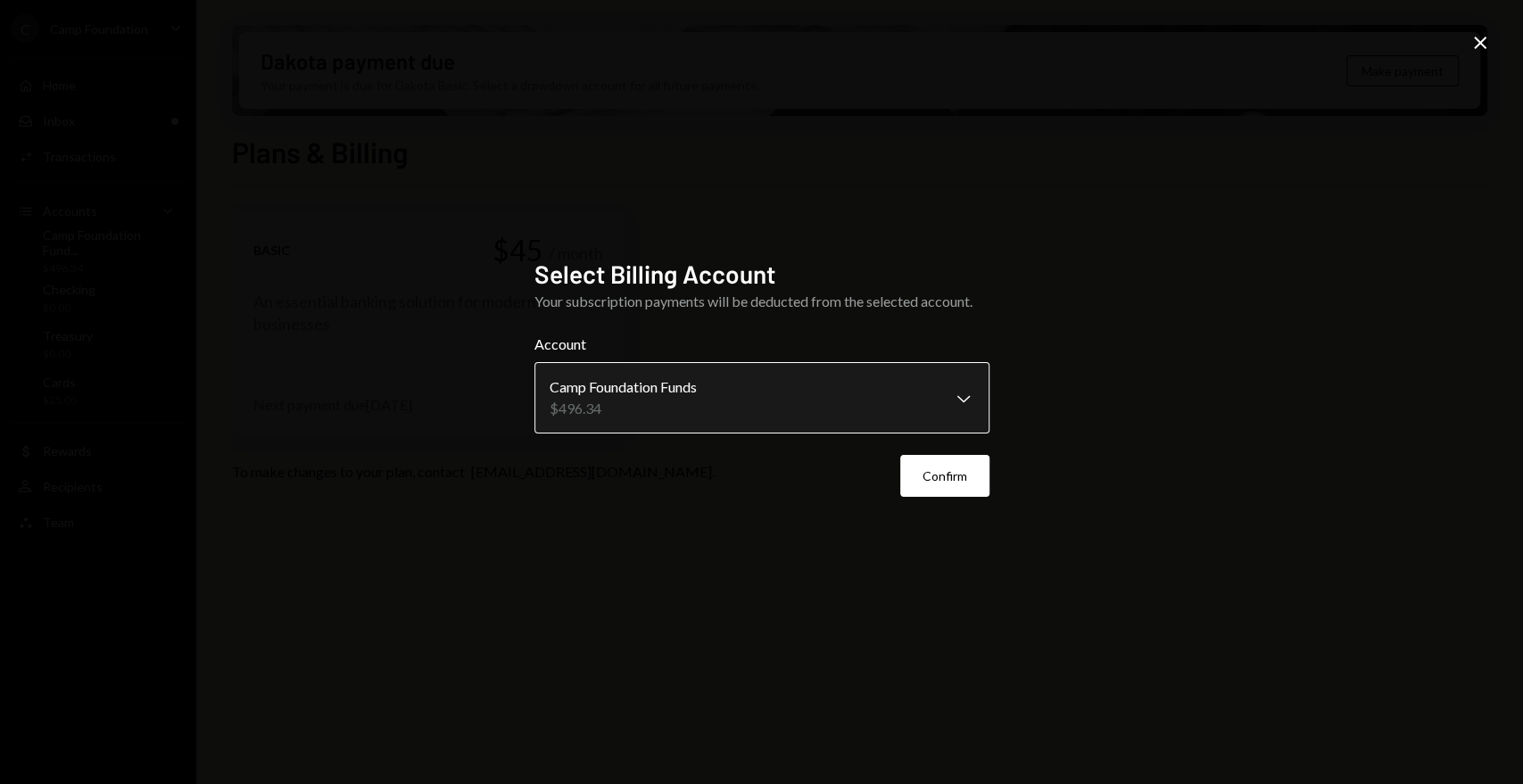
click at [863, 398] on body "**********" at bounding box center [761, 392] width 1523 height 784
click at [944, 474] on button "Confirm" at bounding box center [945, 475] width 89 height 42
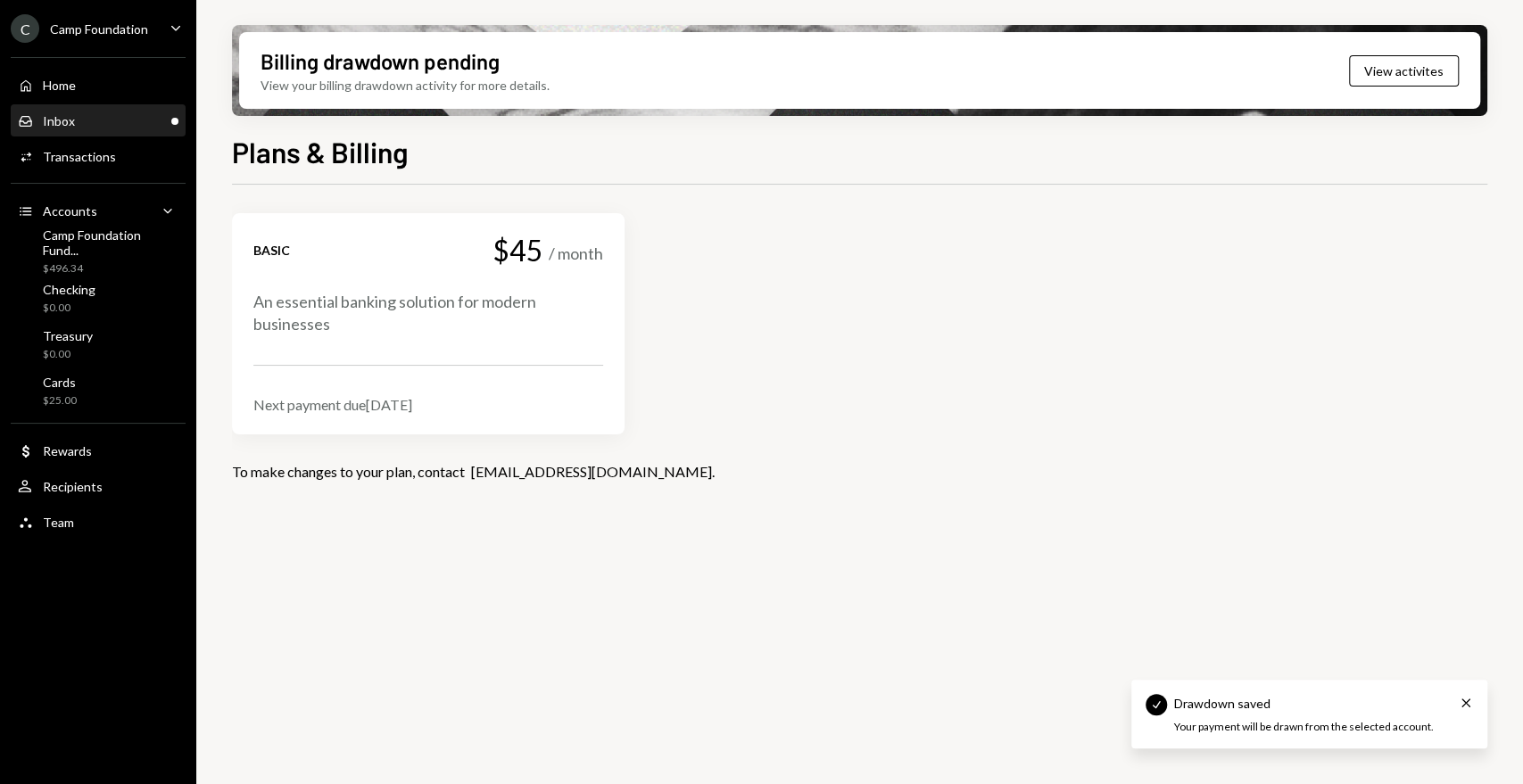
click at [110, 119] on div "Inbox Inbox" at bounding box center [97, 121] width 160 height 17
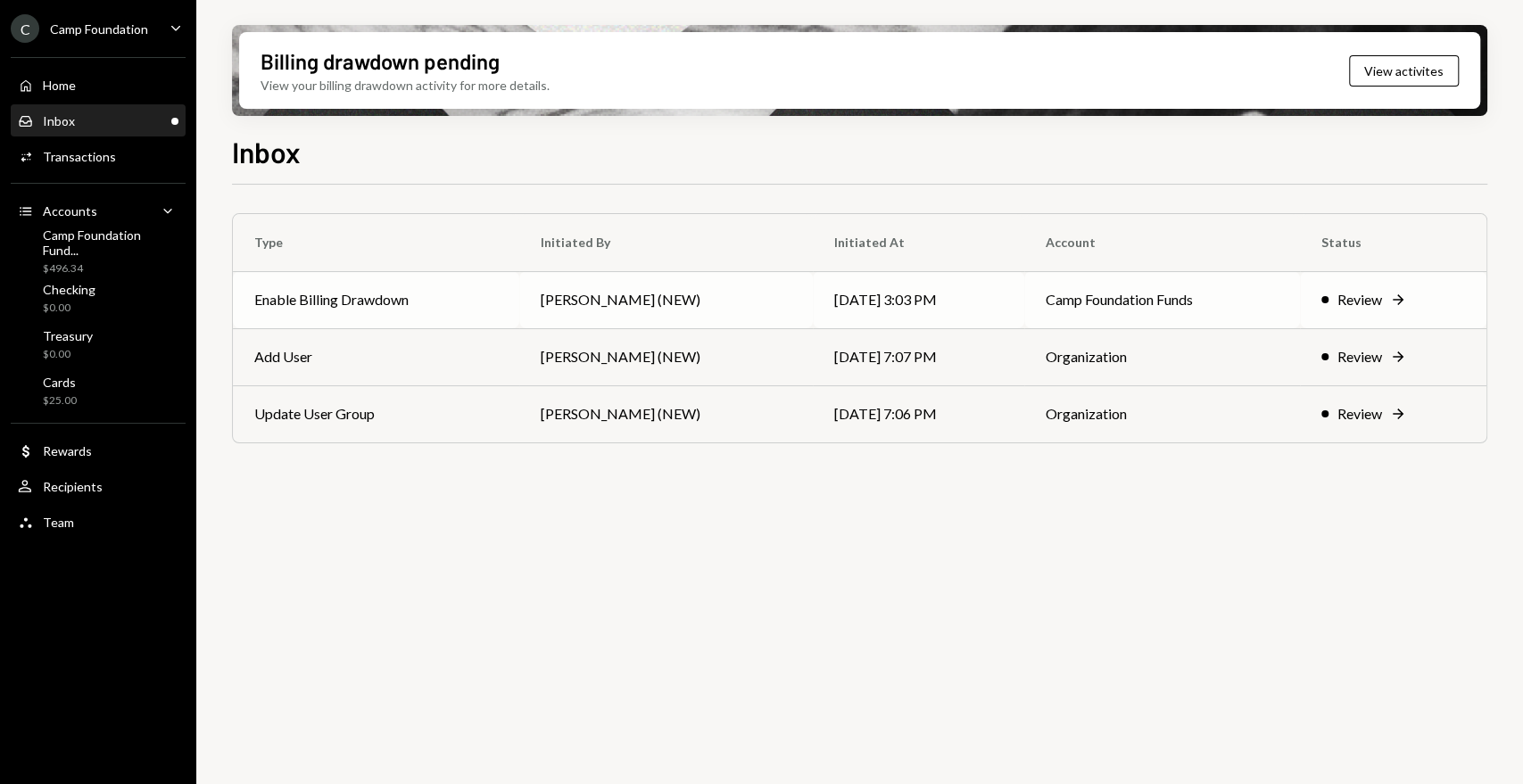
click at [1338, 305] on div "Review" at bounding box center [1360, 300] width 45 height 21
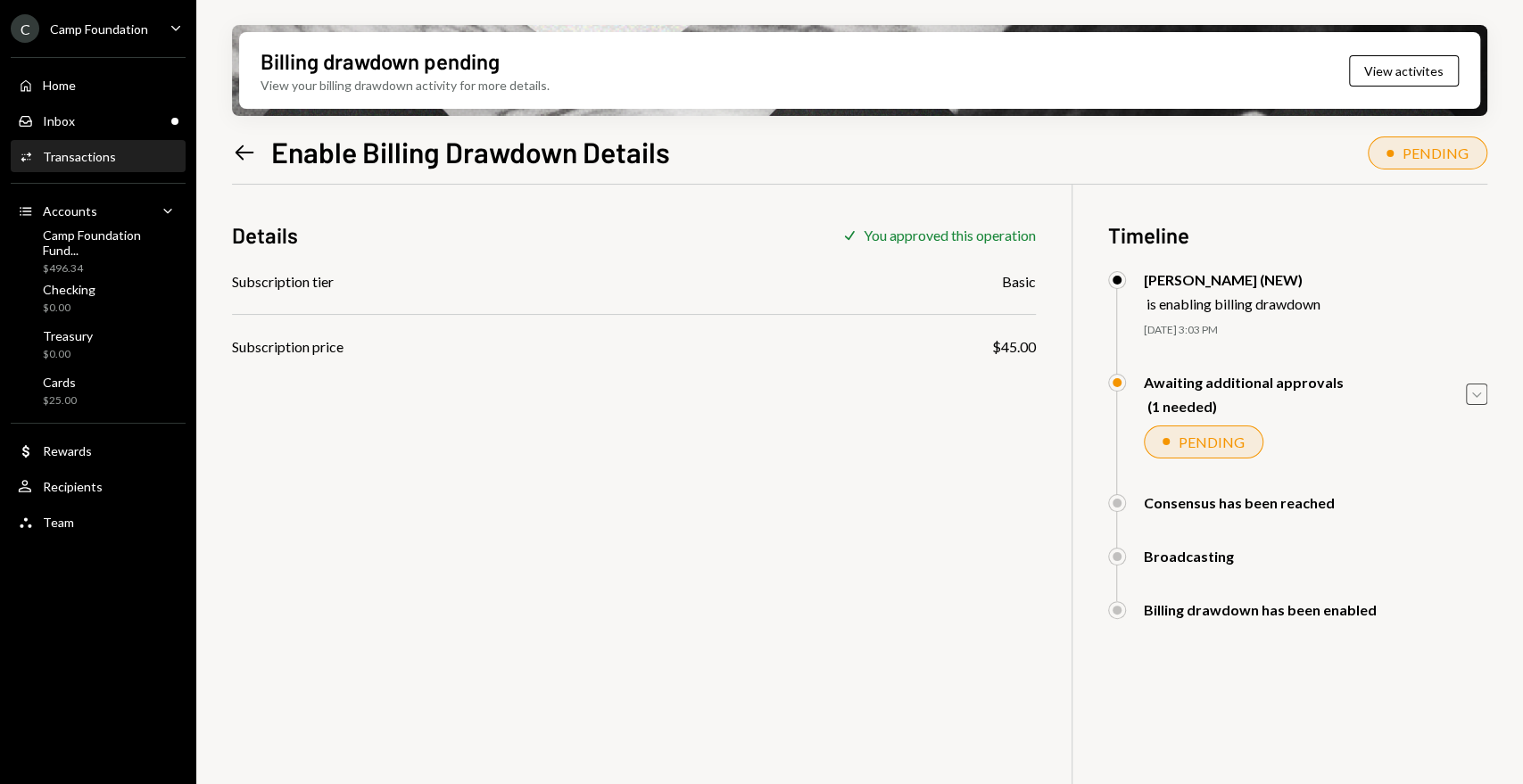
click at [1482, 398] on icon "Caret Down" at bounding box center [1477, 394] width 19 height 19
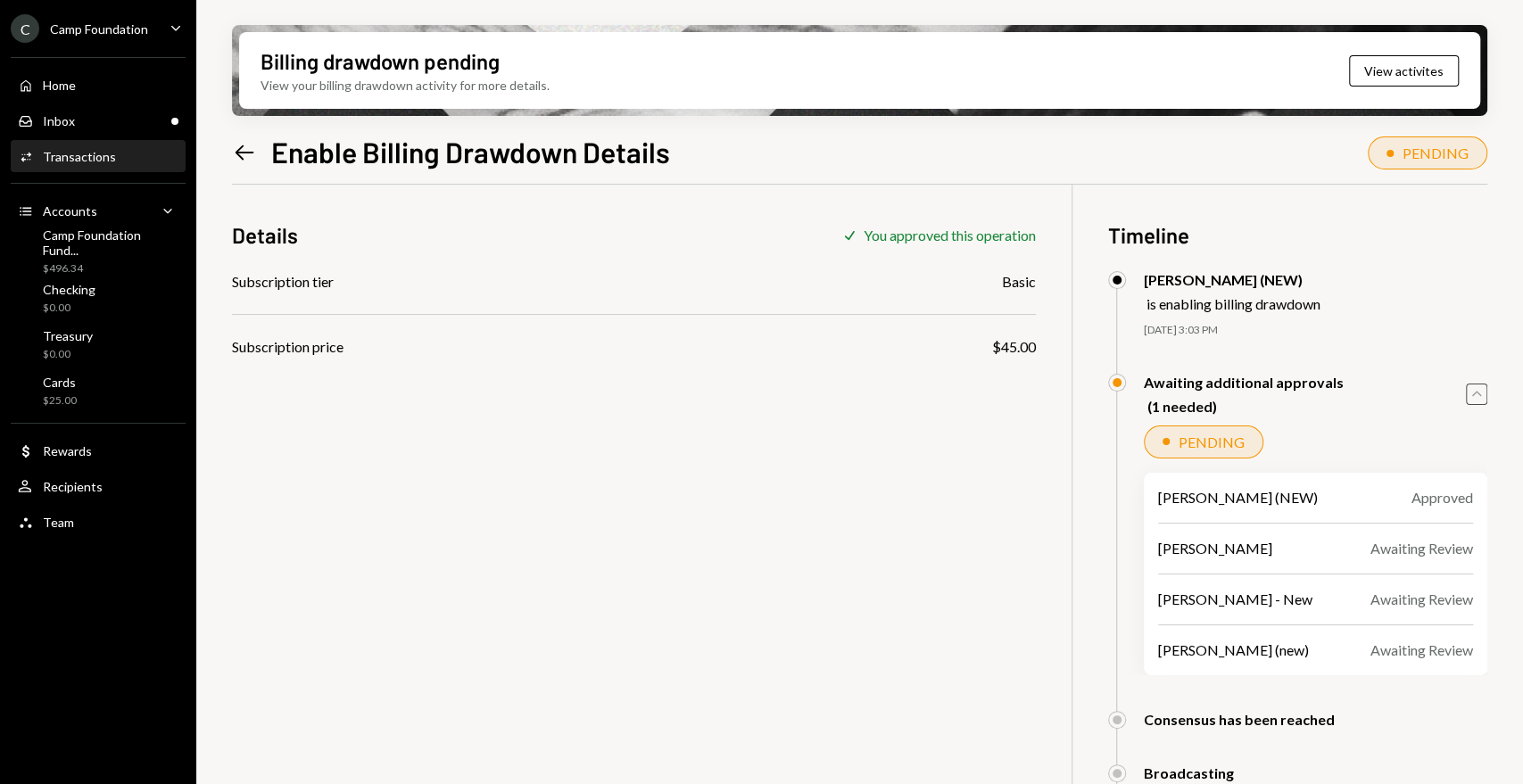
click at [1479, 398] on icon "Caret Up" at bounding box center [1477, 394] width 19 height 19
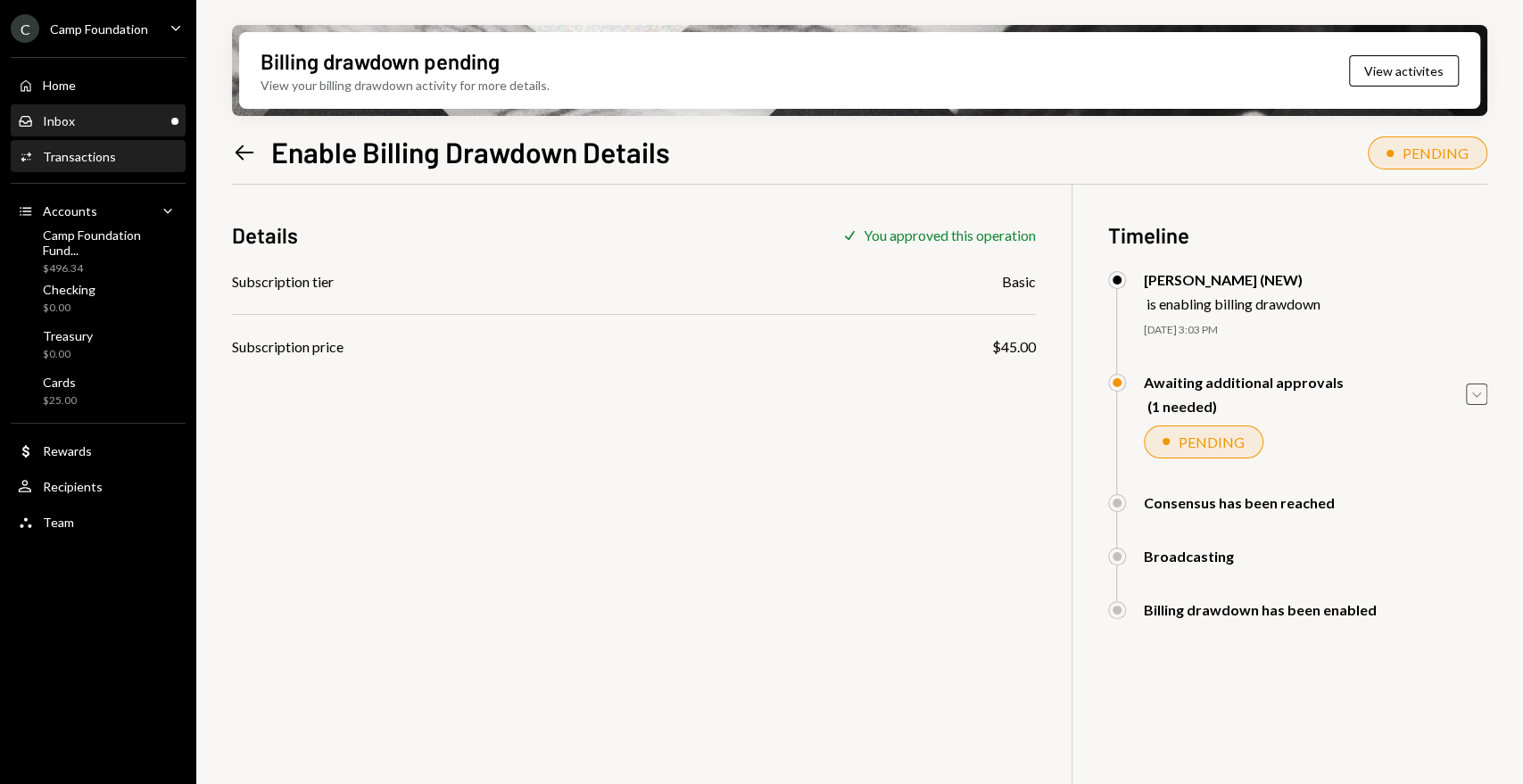
click at [82, 119] on div "Inbox Inbox" at bounding box center [97, 121] width 160 height 17
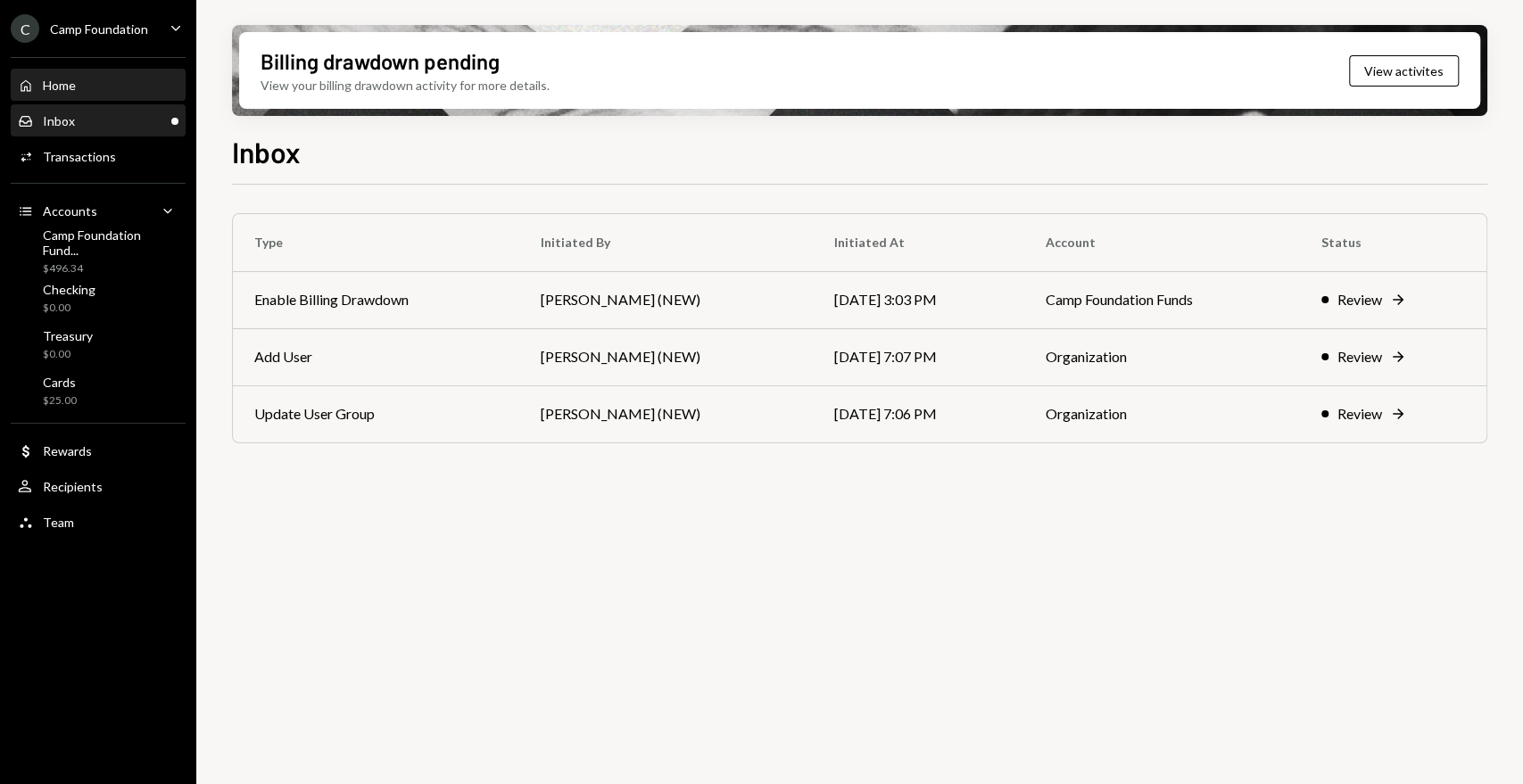
click at [81, 86] on div "Home Home" at bounding box center [97, 85] width 160 height 17
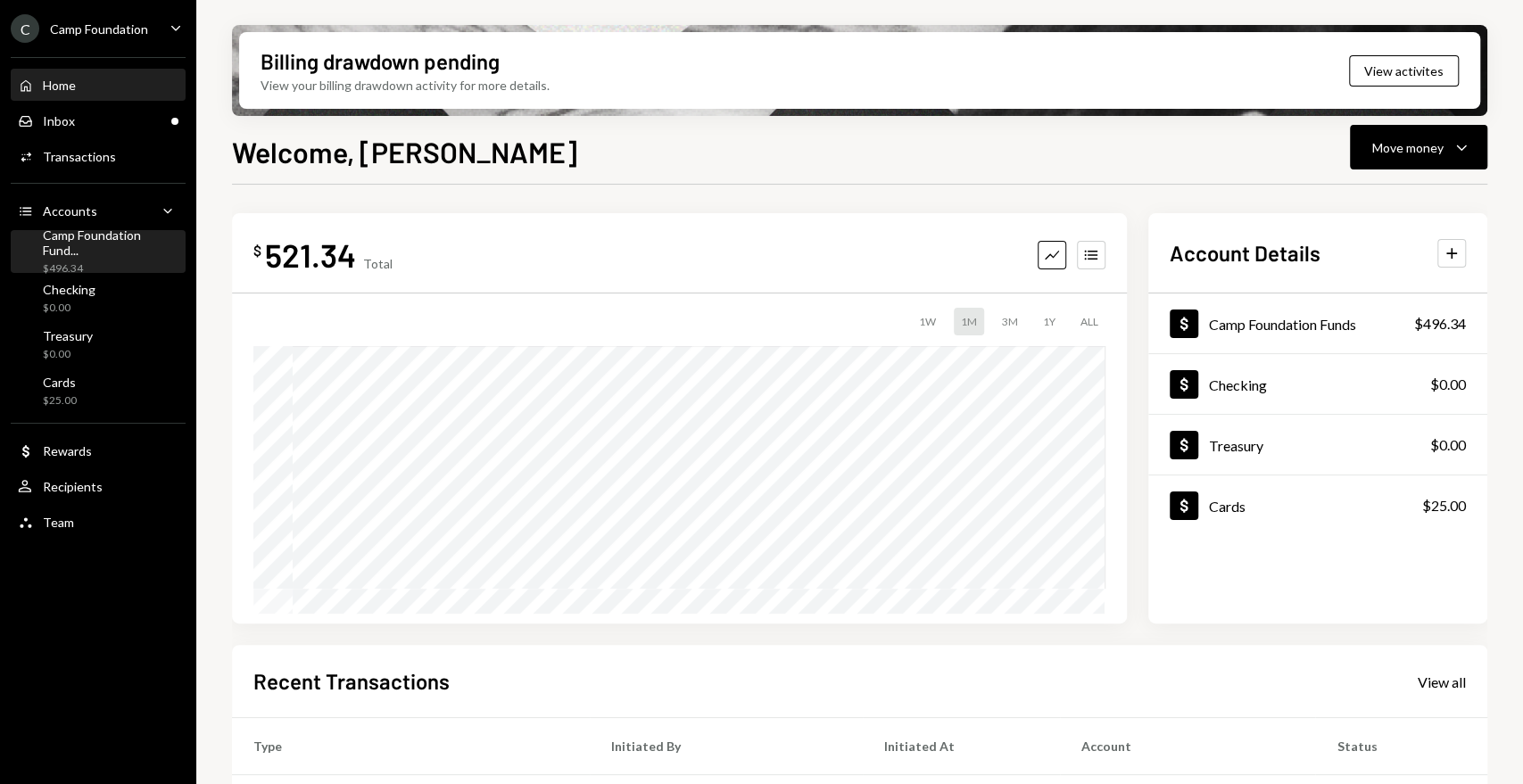
click at [110, 240] on div "Camp Foundation Fund..." at bounding box center [111, 242] width 136 height 30
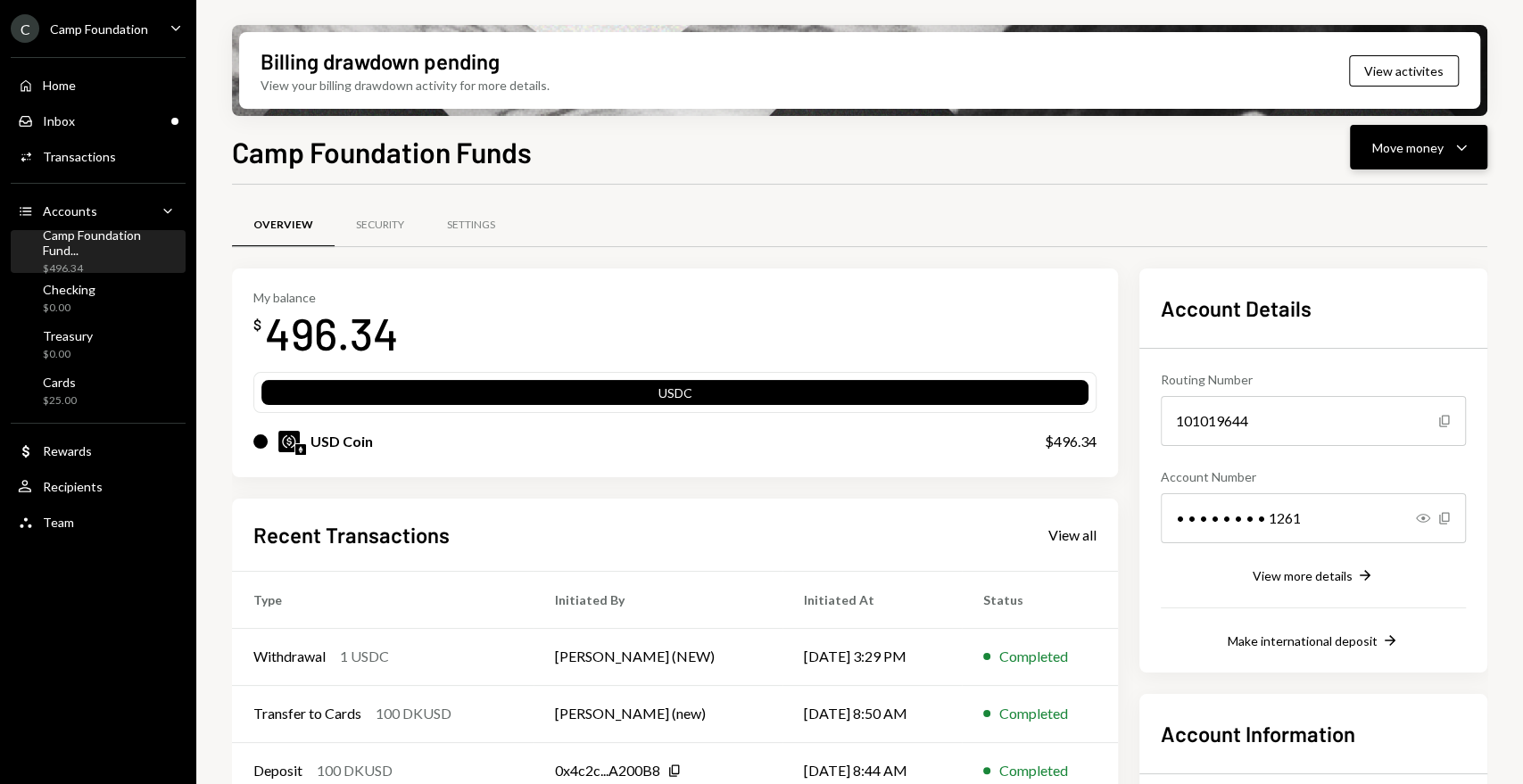
click at [1465, 150] on icon "Caret Down" at bounding box center [1462, 147] width 21 height 21
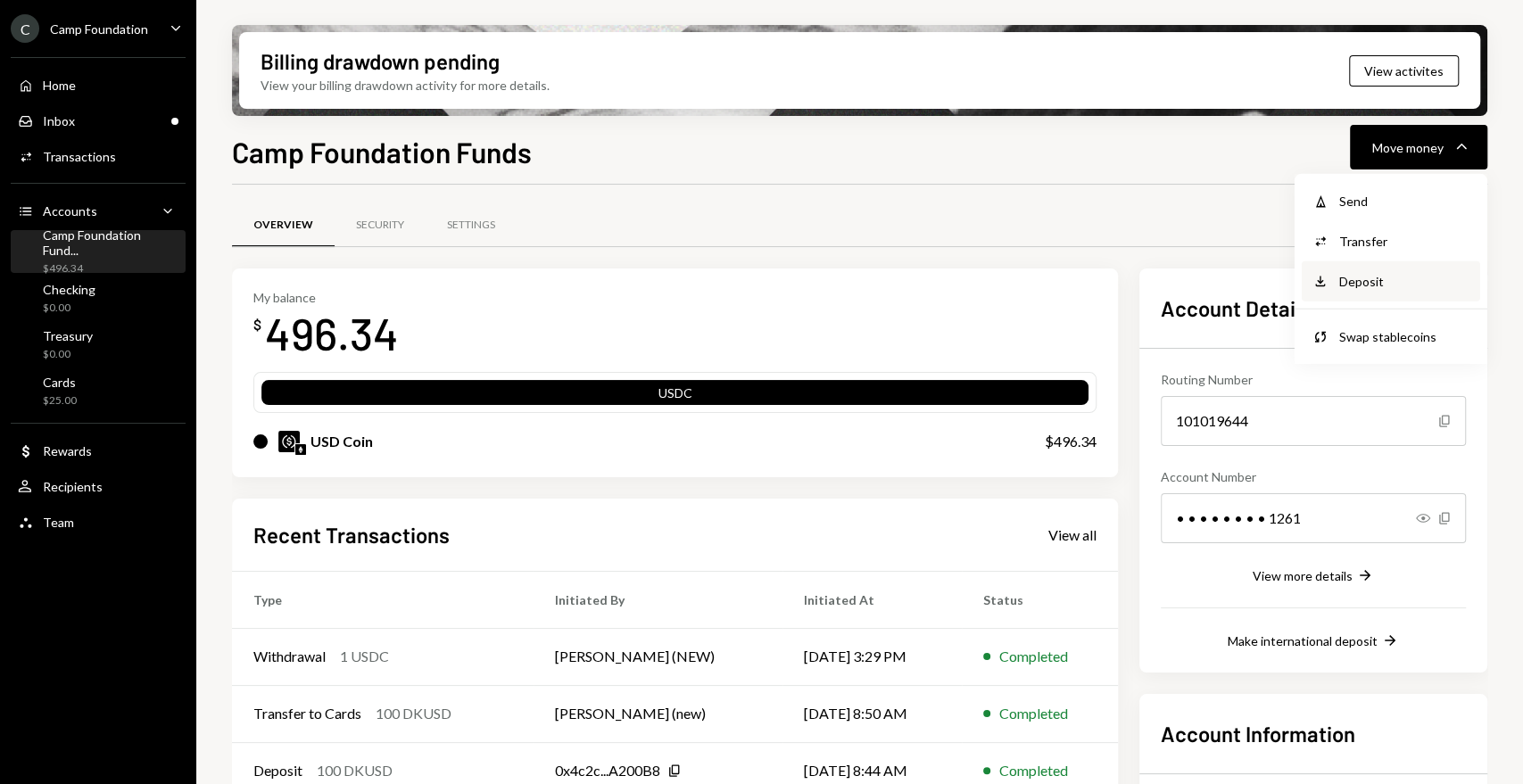
click at [1398, 282] on div "Deposit" at bounding box center [1404, 281] width 130 height 18
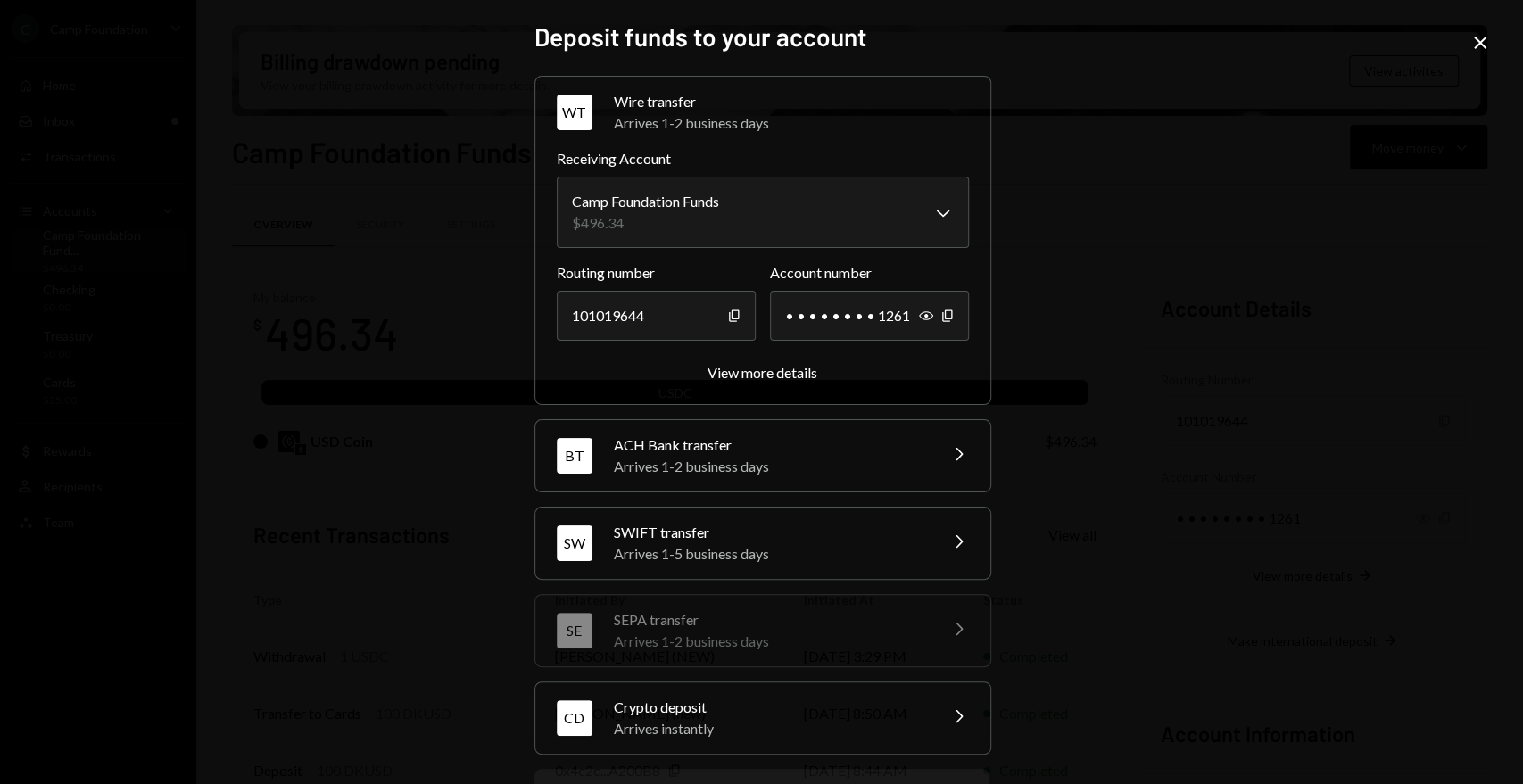
click at [805, 736] on div "Arrives instantly" at bounding box center [770, 729] width 312 height 21
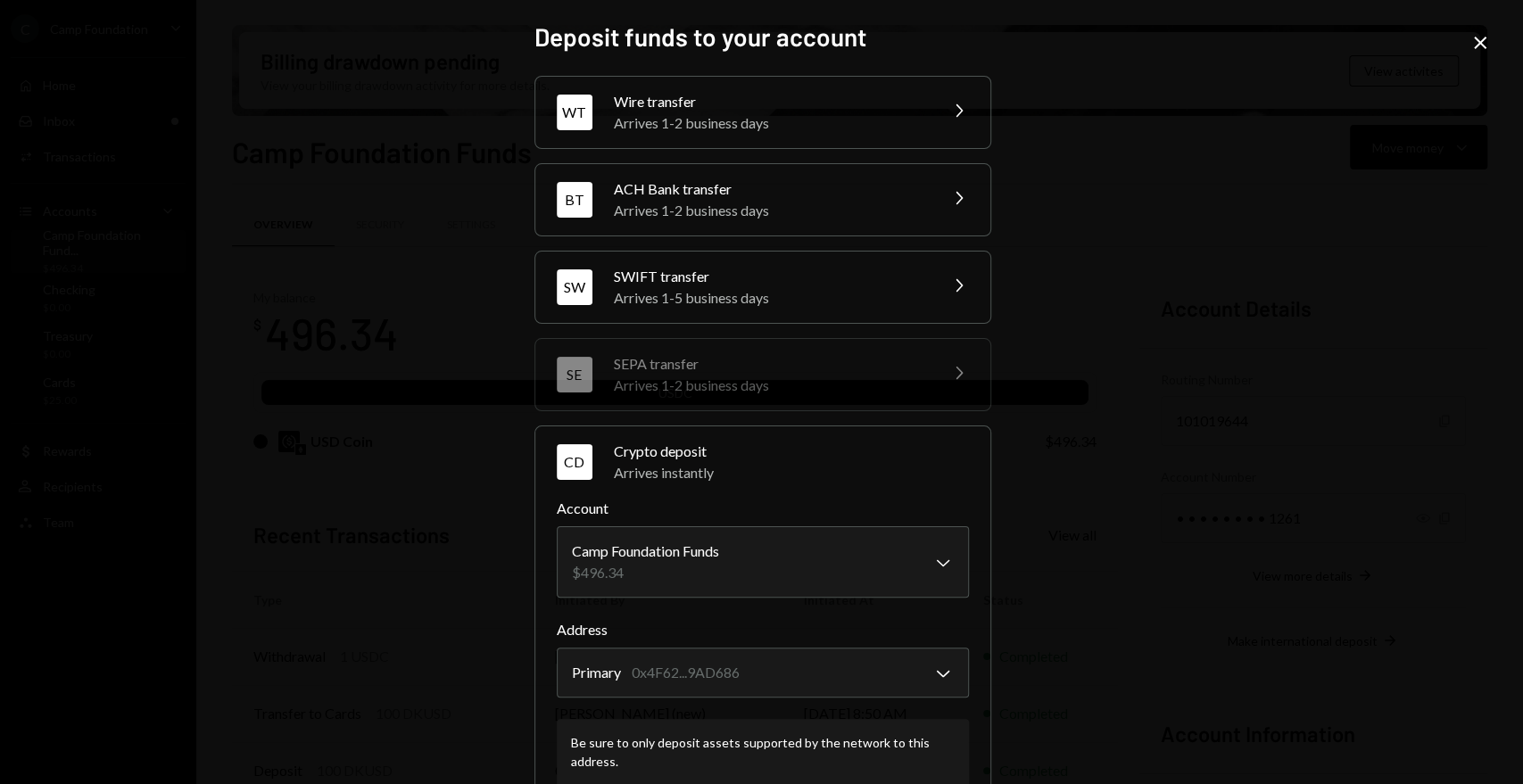
scroll to position [197, 0]
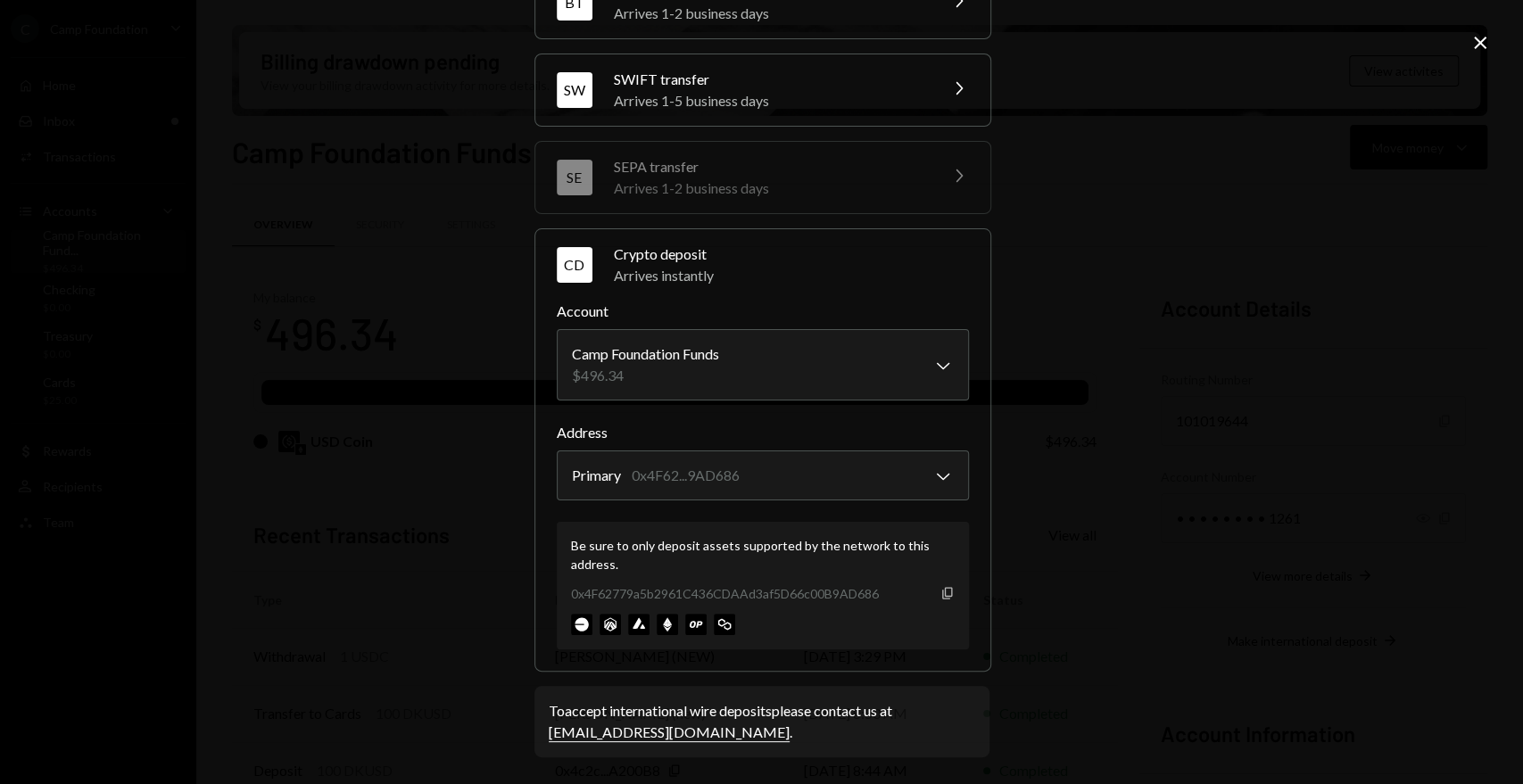
click at [941, 595] on icon "Copy" at bounding box center [948, 593] width 15 height 15
